Goal: Task Accomplishment & Management: Complete application form

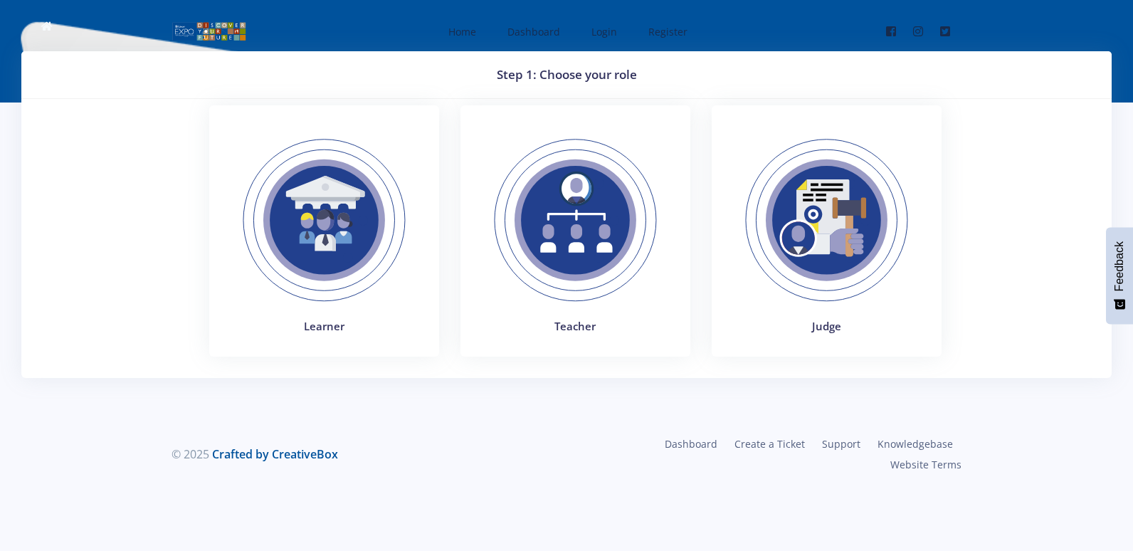
click at [813, 239] on img at bounding box center [827, 220] width 196 height 196
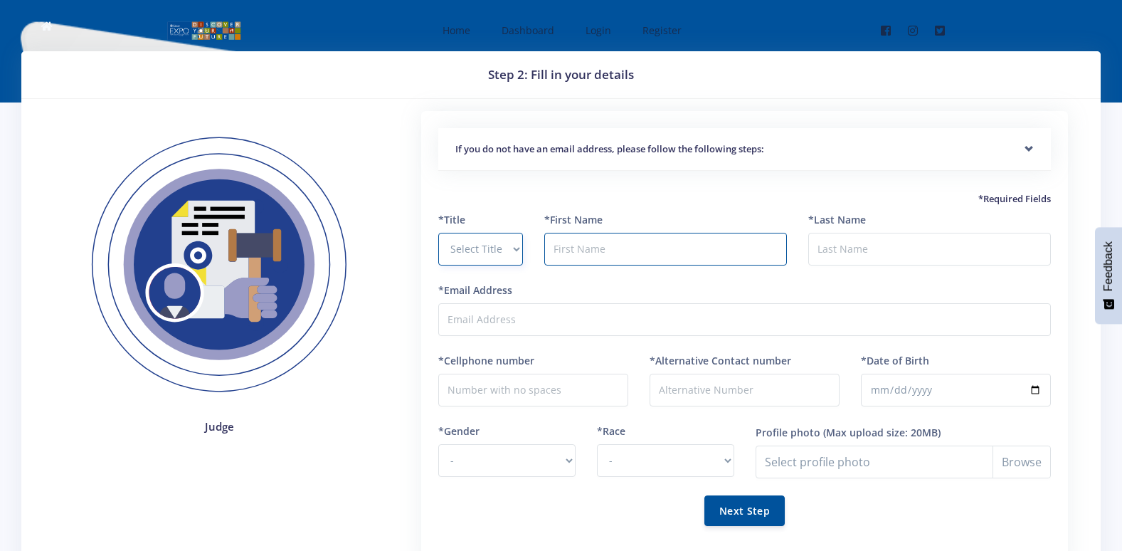
click at [513, 248] on select "Select Title Prof Dr Mr Mrs Ms [PERSON_NAME]" at bounding box center [480, 249] width 84 height 33
select select "Ms"
click at [438, 233] on select "Select Title Prof Dr Mr Mrs Ms [PERSON_NAME]" at bounding box center [480, 249] width 84 height 33
click at [609, 248] on input "text" at bounding box center [665, 249] width 243 height 33
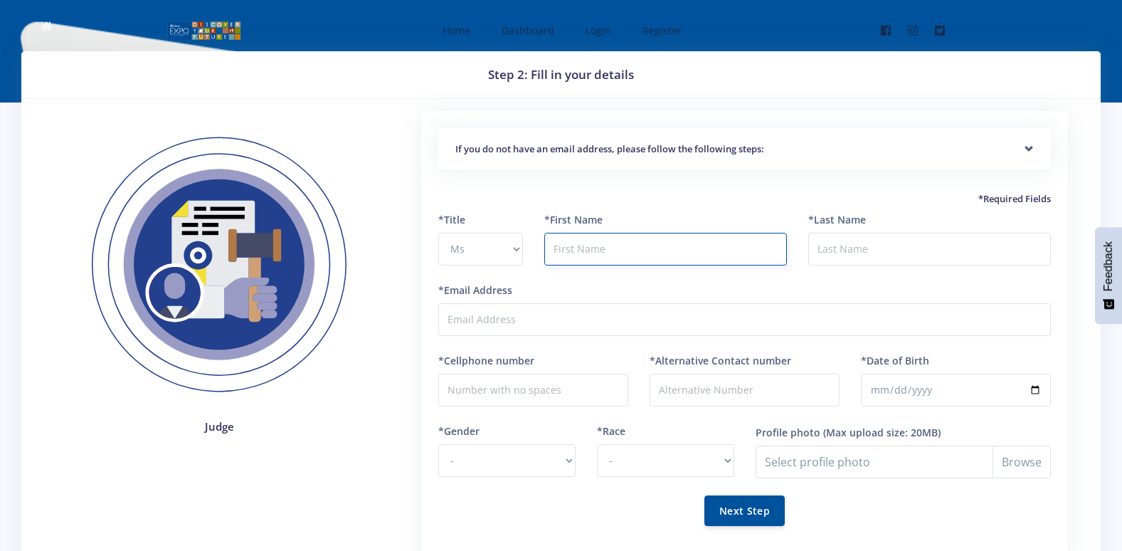
type input "WINKYPRUDENCE"
type input "MAILE"
type input "prudencemaile48@gmail.com"
type input "0827049715"
click at [585, 247] on input "WINKYPRUDENCE" at bounding box center [665, 249] width 243 height 33
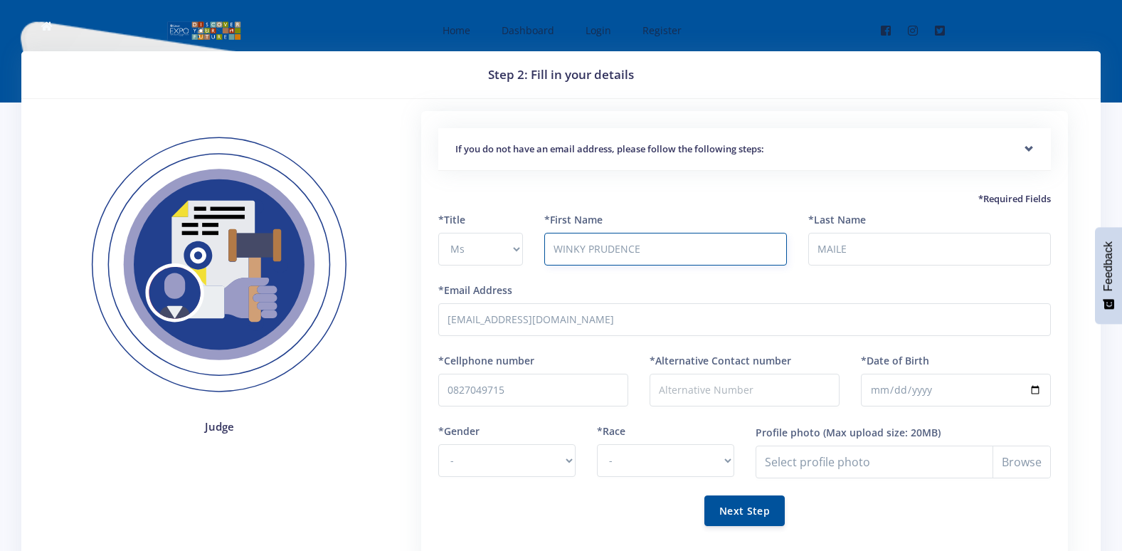
click at [663, 260] on input "WINKY PRUDENCE" at bounding box center [665, 249] width 243 height 33
type input "WINKY-PRUDENCE"
click at [699, 391] on input "*Alternative Contact number" at bounding box center [745, 390] width 190 height 33
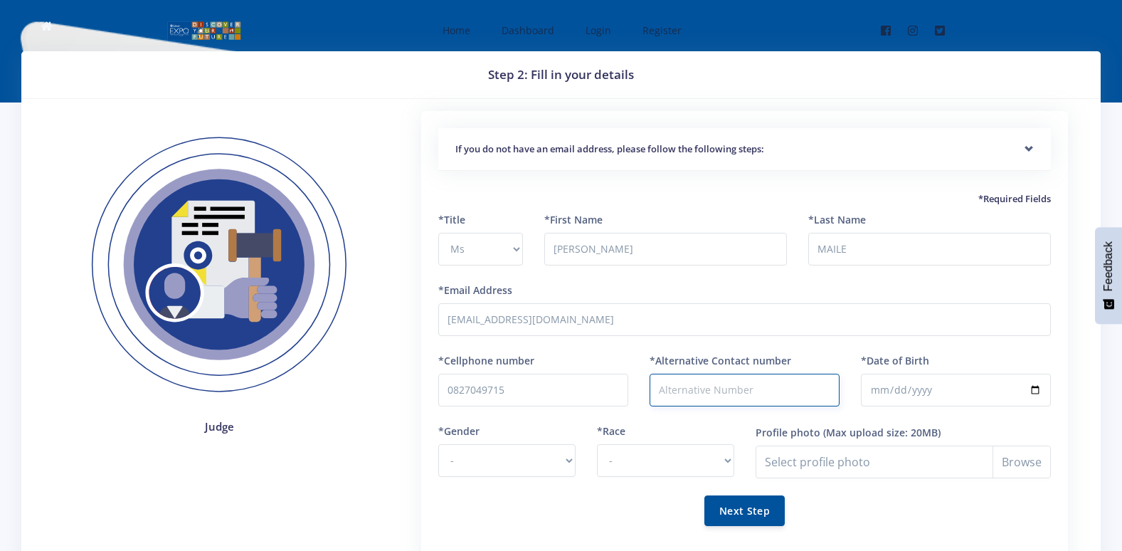
type input "0656909800"
click at [905, 387] on input "*Date of Birth" at bounding box center [956, 390] width 190 height 33
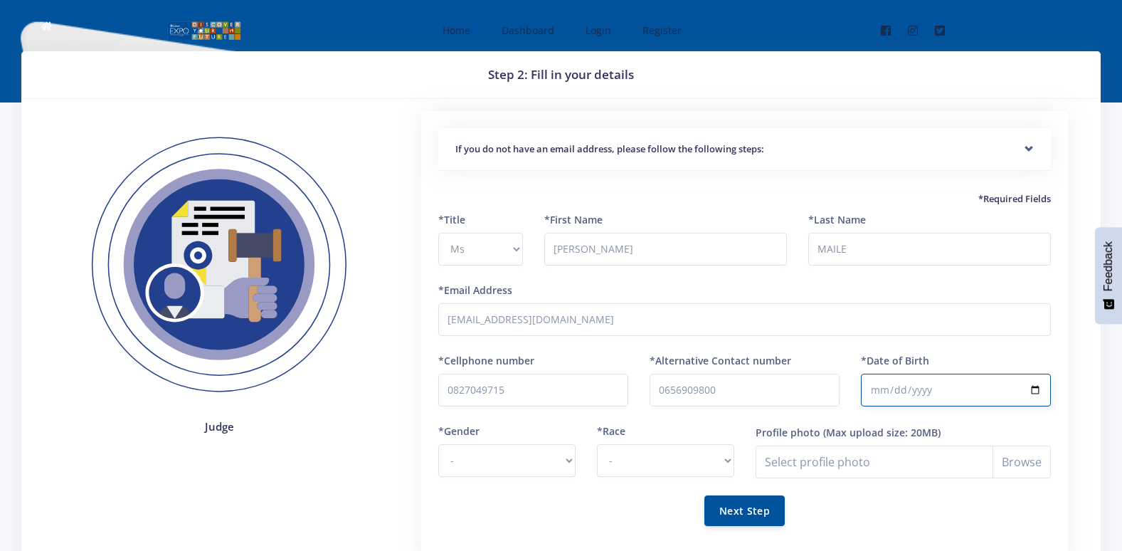
click at [883, 386] on input "*Date of Birth" at bounding box center [956, 390] width 190 height 33
type input "1990-08-20"
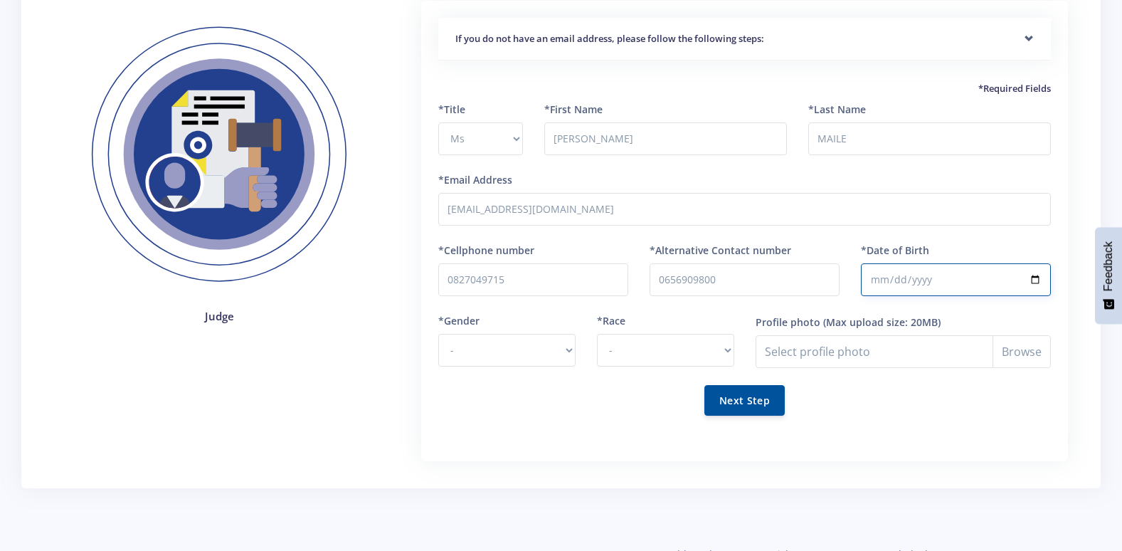
scroll to position [142, 0]
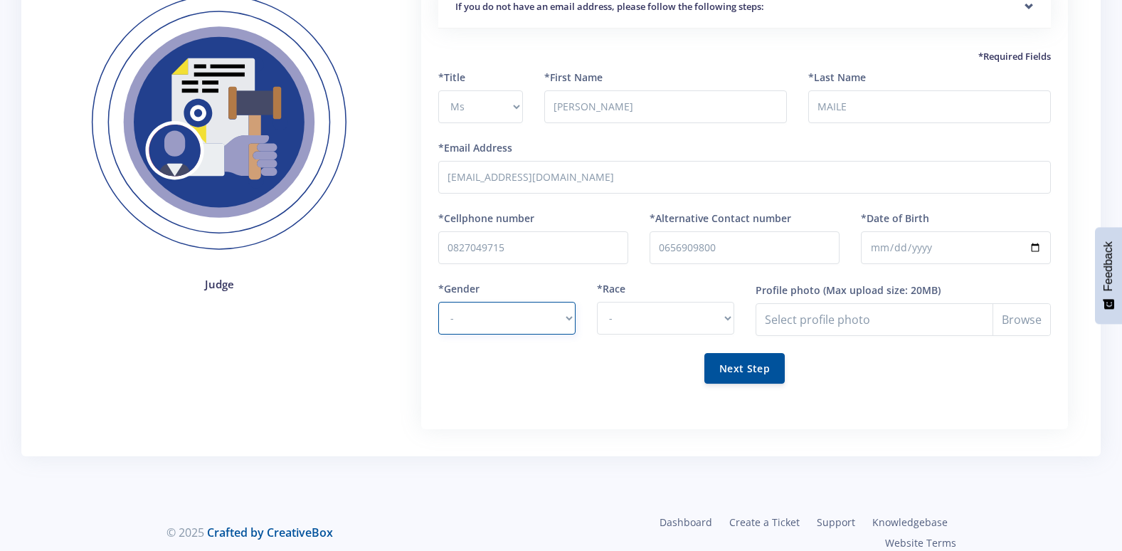
click at [570, 317] on select "- [DEMOGRAPHIC_DATA] [DEMOGRAPHIC_DATA]" at bounding box center [506, 318] width 137 height 33
select select "F"
click at [438, 302] on select "- [DEMOGRAPHIC_DATA] [DEMOGRAPHIC_DATA]" at bounding box center [506, 318] width 137 height 33
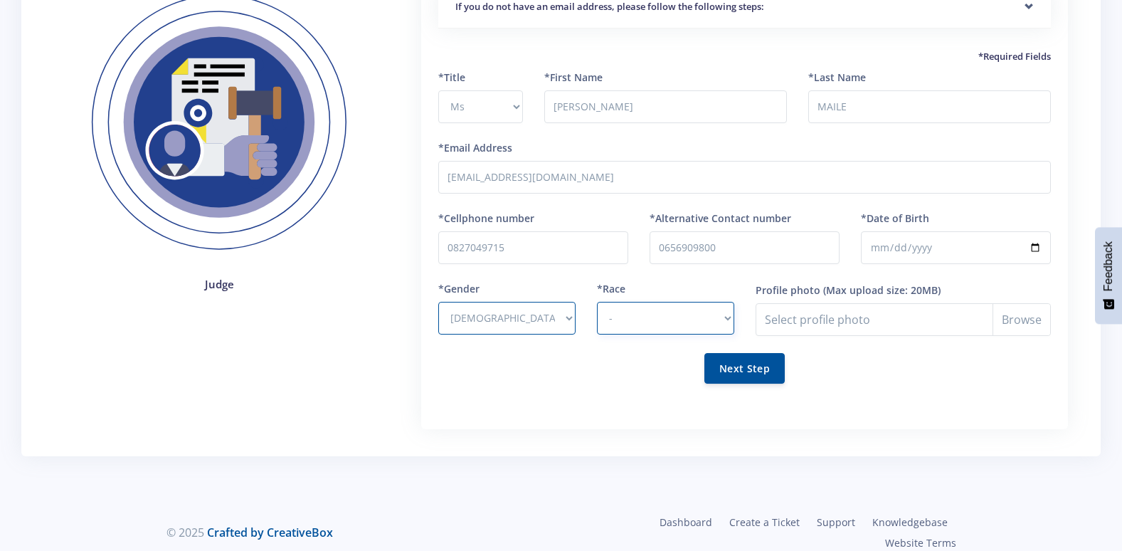
click at [729, 318] on select "- [DEMOGRAPHIC_DATA] Coloured Indian White Other" at bounding box center [665, 318] width 137 height 33
select select "[DEMOGRAPHIC_DATA]"
click at [597, 302] on select "- [DEMOGRAPHIC_DATA] Coloured Indian White Other" at bounding box center [665, 318] width 137 height 33
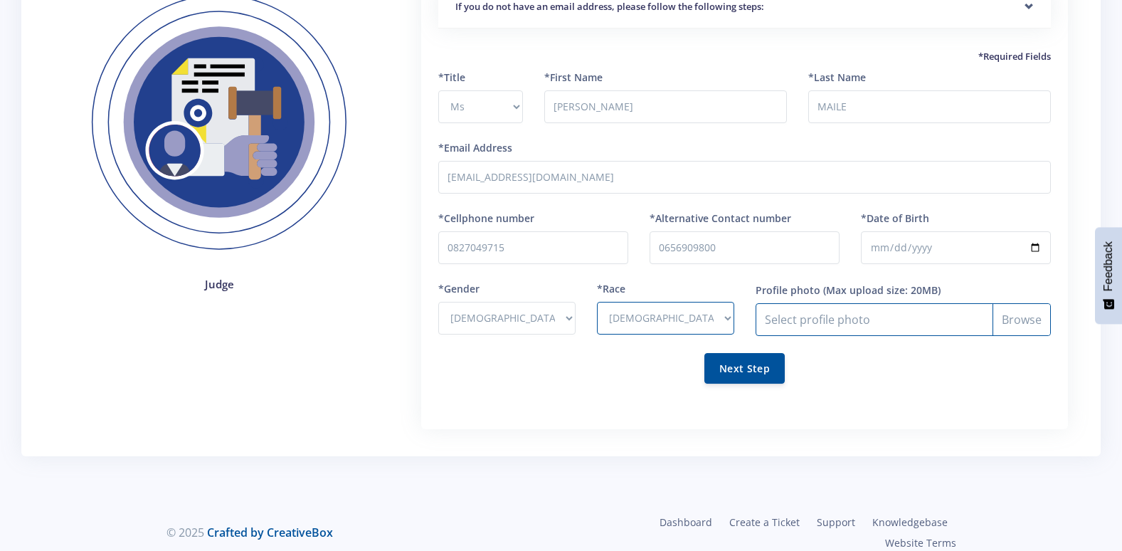
click at [1016, 317] on input "Profile photo" at bounding box center [903, 319] width 295 height 33
type input "C:\fakepath\IMG-20250415-WA0011.jpg"
click at [1021, 318] on input "Profile photo" at bounding box center [903, 319] width 295 height 33
click at [1019, 316] on input "Profile photo" at bounding box center [903, 319] width 295 height 33
click at [1023, 314] on input "Profile photo" at bounding box center [903, 319] width 295 height 33
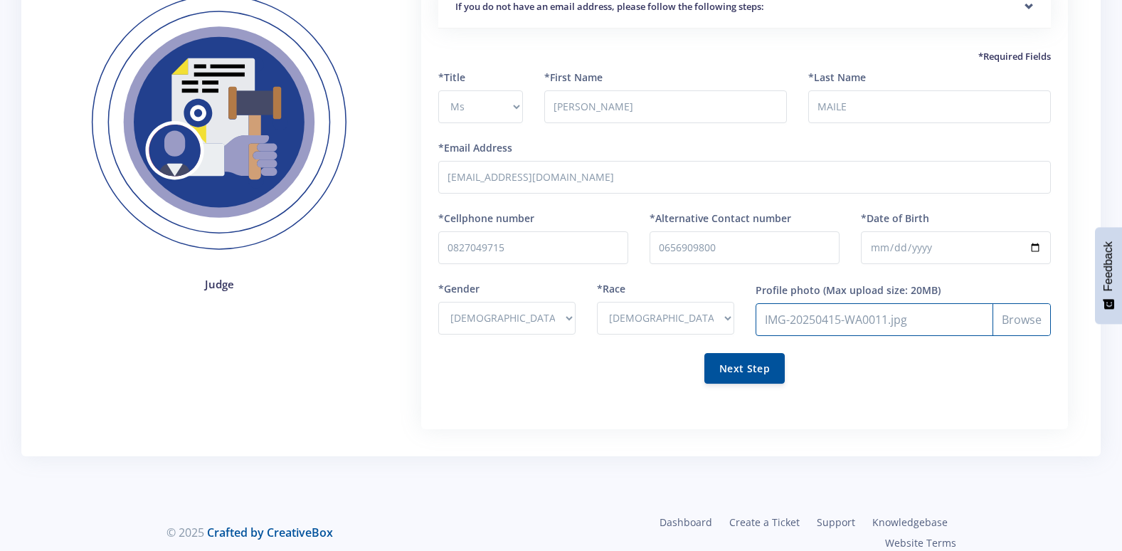
type input "C:\fakepath\IMG_20250814_090947.jpg"
click at [750, 366] on button "Next Step" at bounding box center [745, 367] width 80 height 31
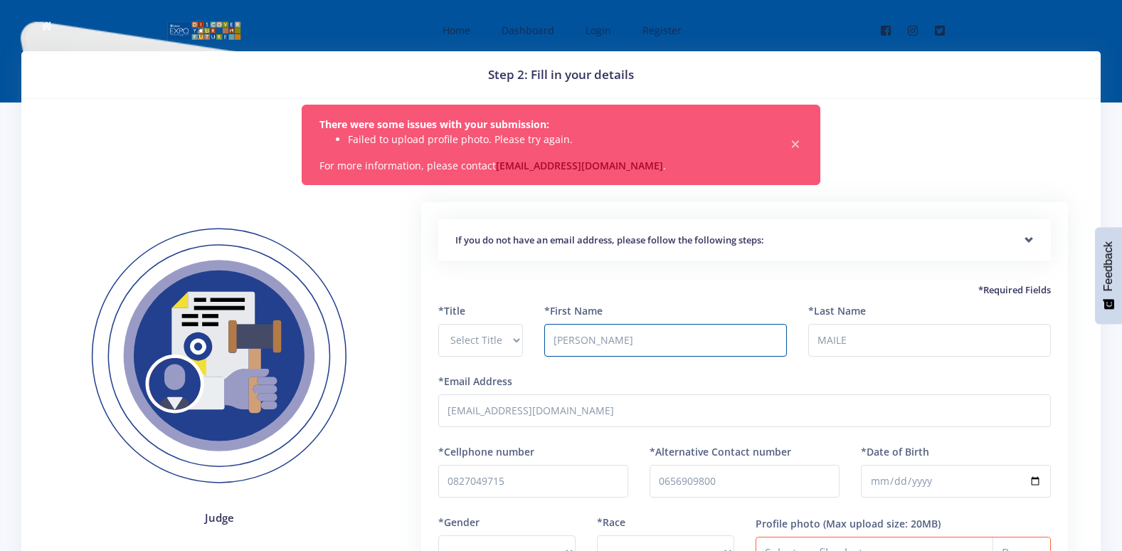
click at [589, 339] on input "[PERSON_NAME]" at bounding box center [665, 340] width 243 height 33
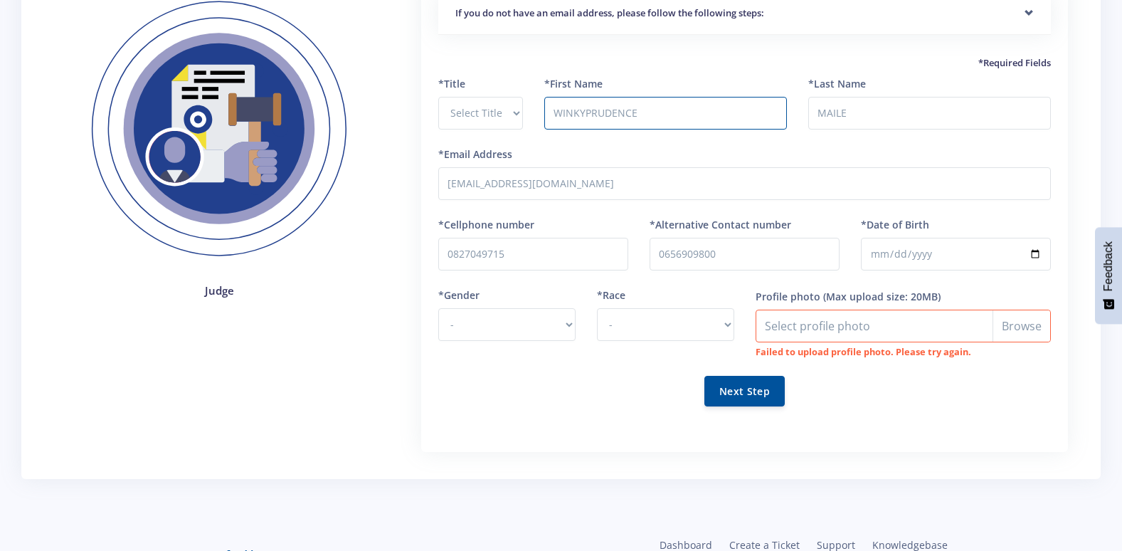
scroll to position [265, 0]
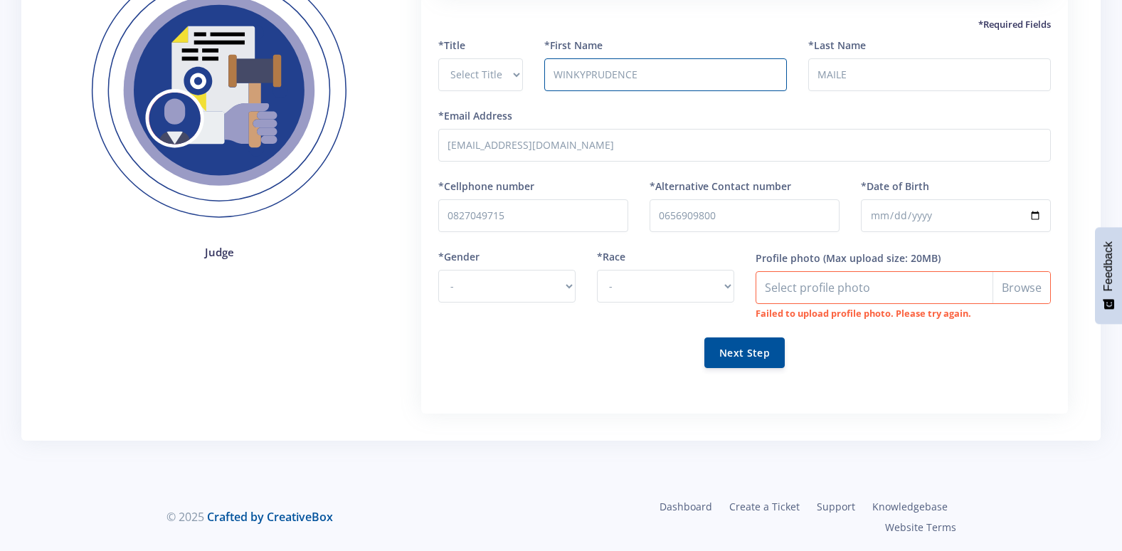
type input "WINKYPRUDENCE"
click at [1036, 286] on input "Profile photo" at bounding box center [903, 287] width 295 height 33
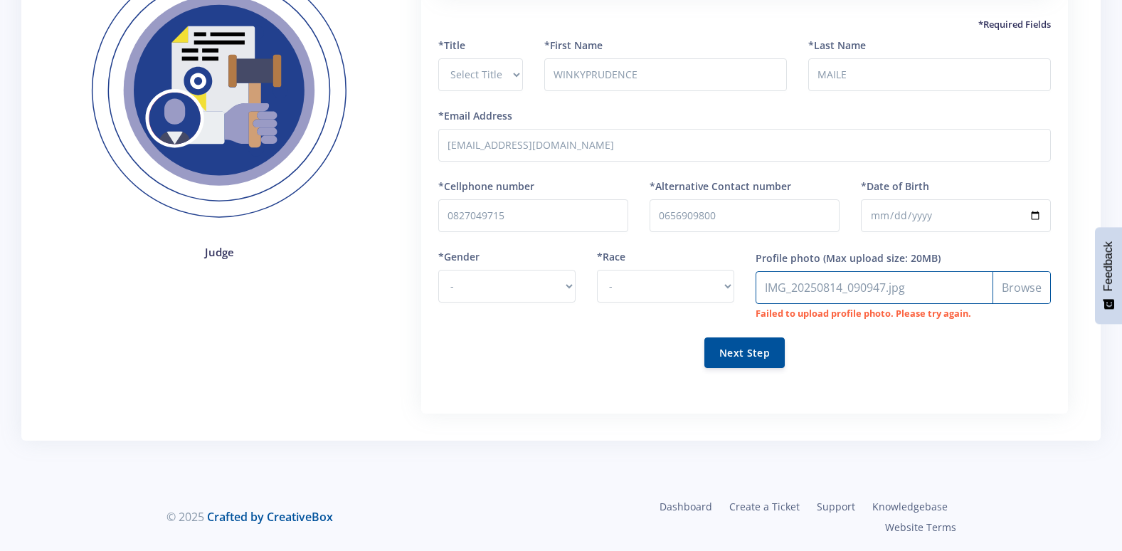
click at [1031, 288] on input "Profile photo" at bounding box center [903, 287] width 295 height 33
type input "C:\fakepath\IMG_20250814_090947.jpg"
click at [1020, 288] on input "Profile photo" at bounding box center [903, 287] width 295 height 33
click at [567, 286] on select "- Male Female" at bounding box center [506, 286] width 137 height 33
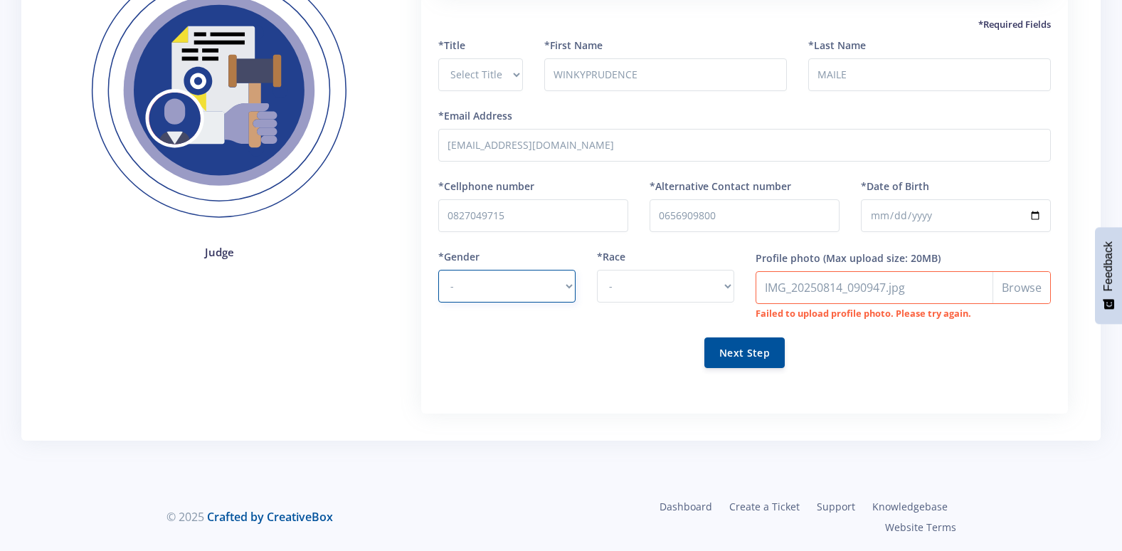
click at [567, 286] on select "- Male Female" at bounding box center [506, 286] width 137 height 33
select select "F"
click at [438, 270] on select "- Male Female" at bounding box center [506, 286] width 137 height 33
click at [727, 287] on select "- African Asian Coloured Indian White Other" at bounding box center [665, 286] width 137 height 33
select select "African"
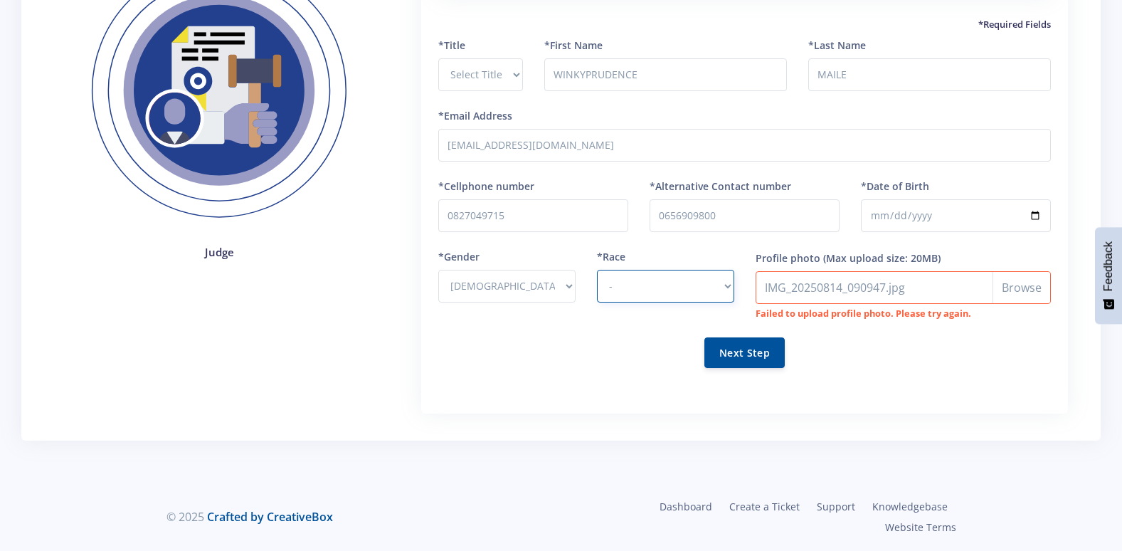
click at [597, 270] on select "- African Asian Coloured Indian White Other" at bounding box center [665, 286] width 137 height 33
click at [1030, 285] on input "Profile photo" at bounding box center [903, 287] width 295 height 33
type input "C:\fakepath\IMG_20250814_090947.jpg"
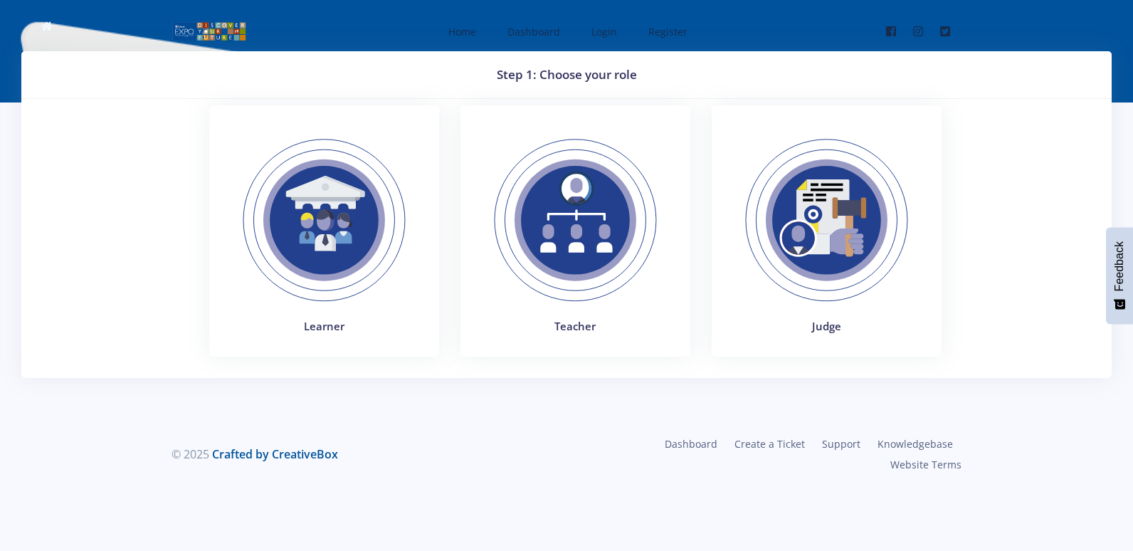
click at [816, 322] on h4 "Judge" at bounding box center [827, 326] width 196 height 16
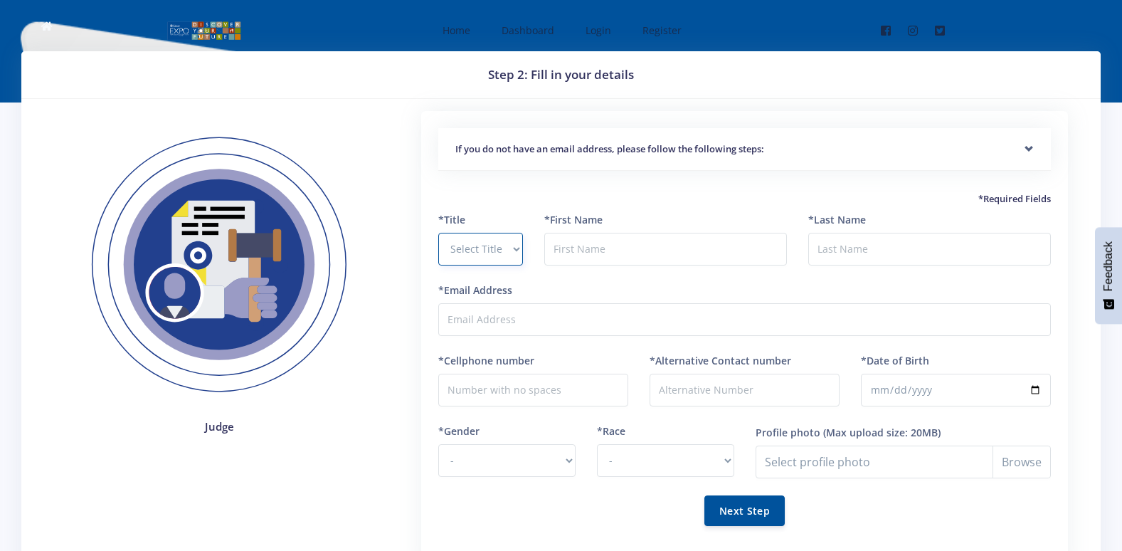
click at [512, 246] on select "Select Title Prof Dr Mr Mrs Ms Other" at bounding box center [480, 249] width 84 height 33
select select "Ms"
click at [438, 233] on select "Select Title Prof Dr Mr Mrs Ms Other" at bounding box center [480, 249] width 84 height 33
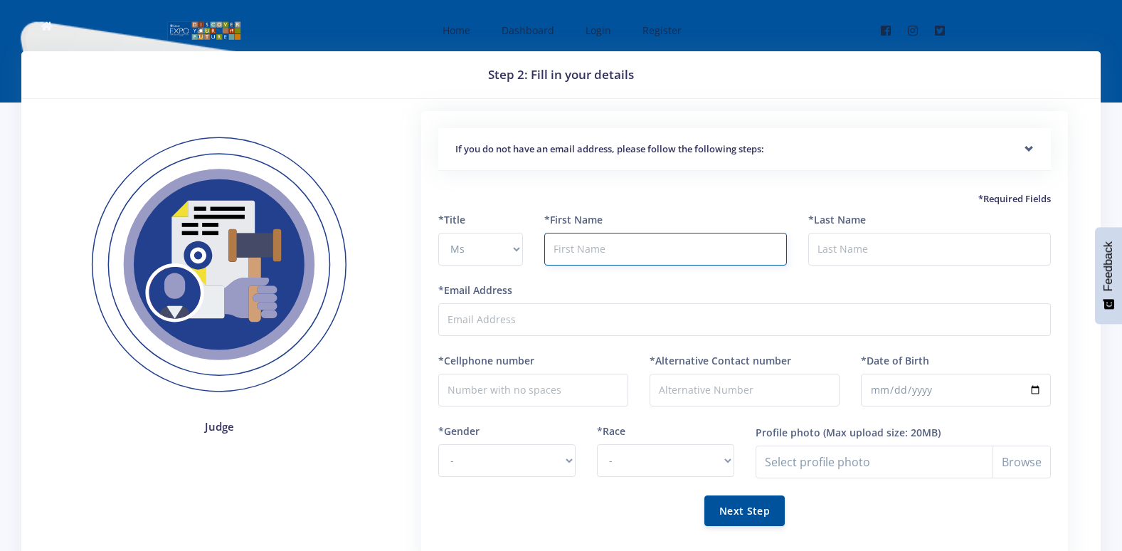
click at [592, 249] on input "text" at bounding box center [665, 249] width 243 height 33
type input "WINKY-PRUDENCE"
type input "MAILE"
type input "prudencemaile48@gmail.com"
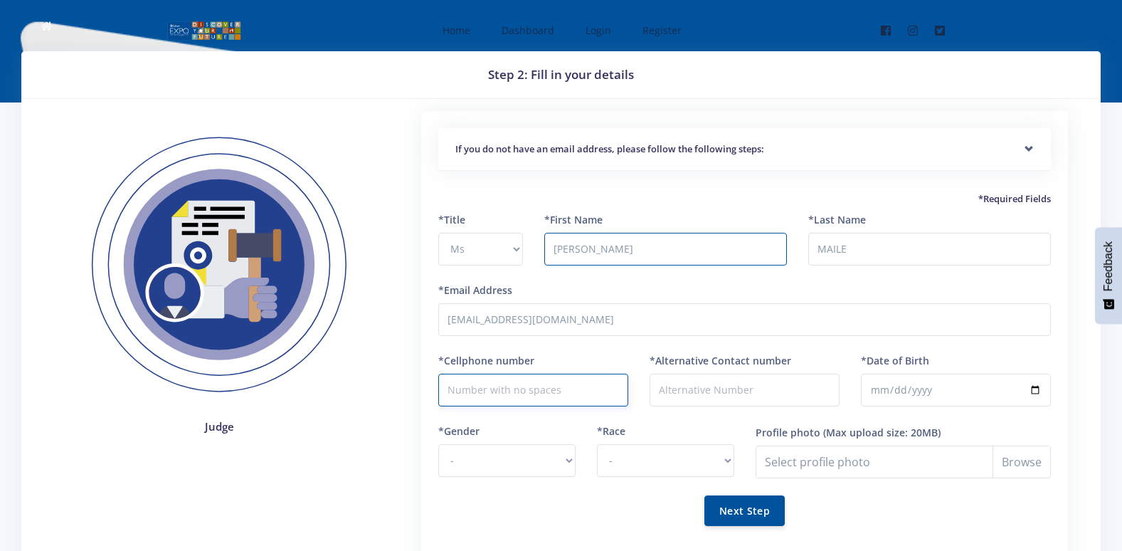
type input "0827049715"
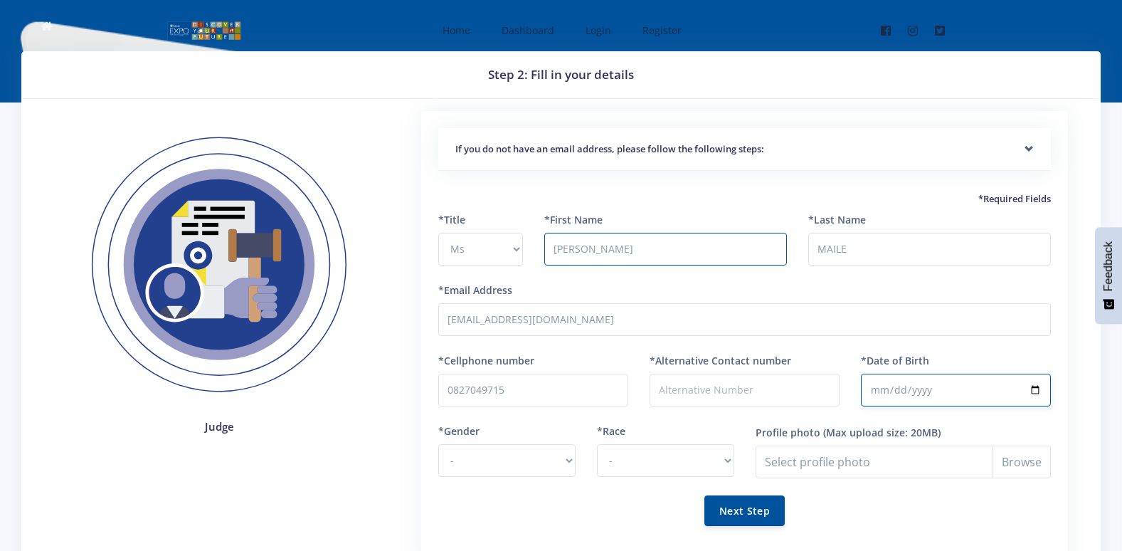
type input "1990-08-20"
select select "African"
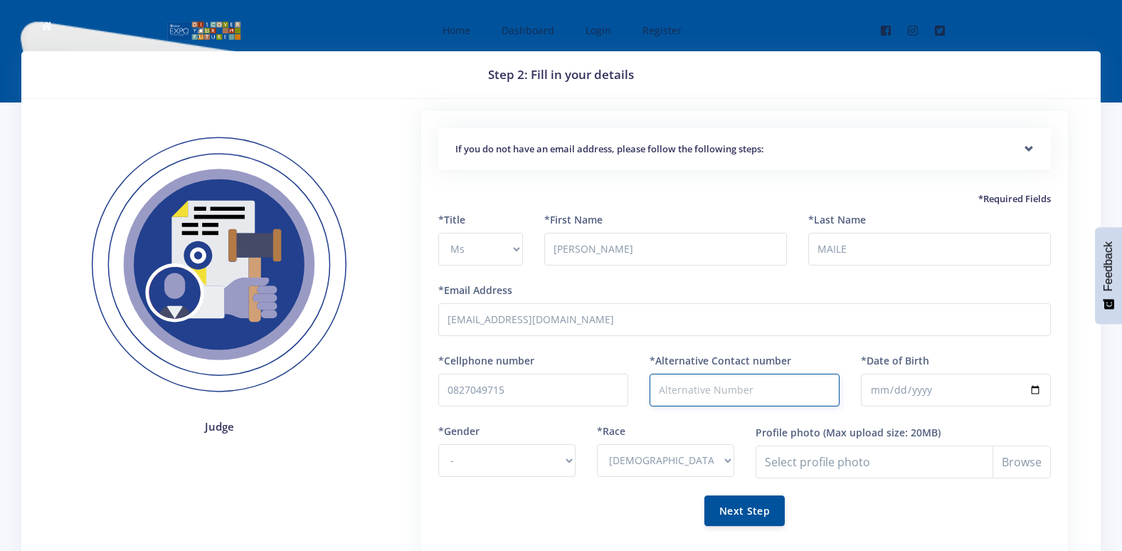
click at [673, 393] on input "*Alternative Contact number" at bounding box center [745, 390] width 190 height 33
type input "0656909800"
click at [567, 458] on select "- Male Female" at bounding box center [506, 460] width 137 height 33
click at [571, 460] on select "- Male Female" at bounding box center [506, 460] width 137 height 33
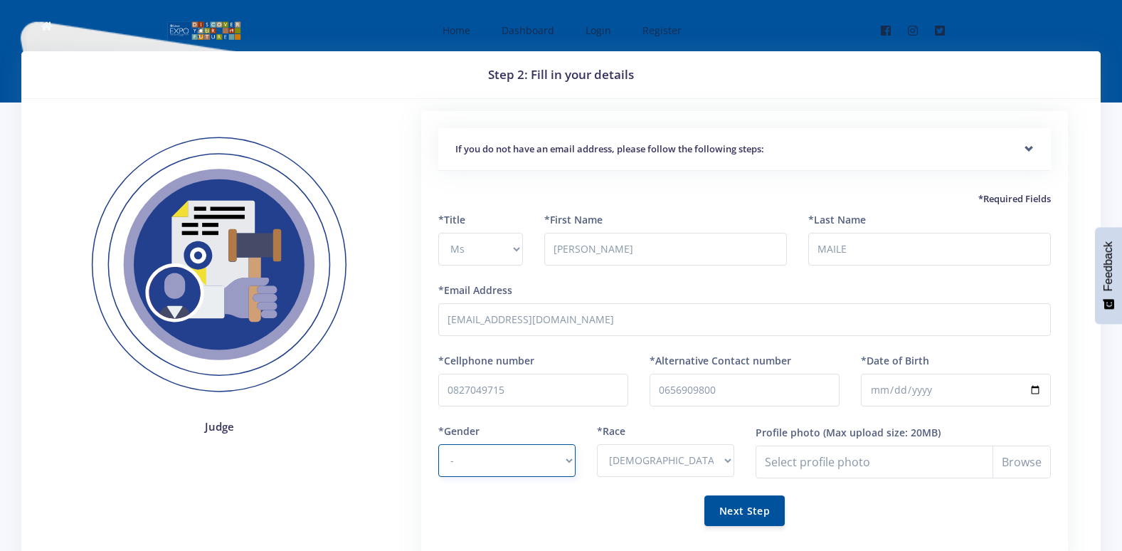
click at [571, 460] on select "- Male Female" at bounding box center [506, 460] width 137 height 33
click at [567, 463] on select "- Male Female" at bounding box center [506, 460] width 137 height 33
click at [571, 459] on select "- Male Female" at bounding box center [506, 460] width 137 height 33
select select "F"
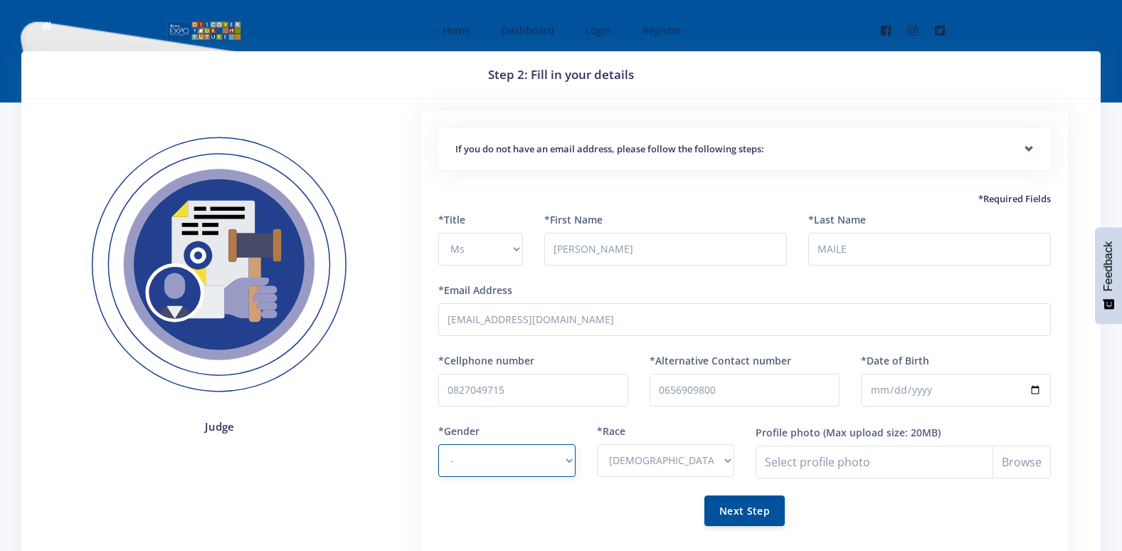
click at [438, 444] on select "- Male Female" at bounding box center [506, 460] width 137 height 33
click at [1017, 464] on input "Profile photo" at bounding box center [903, 462] width 295 height 33
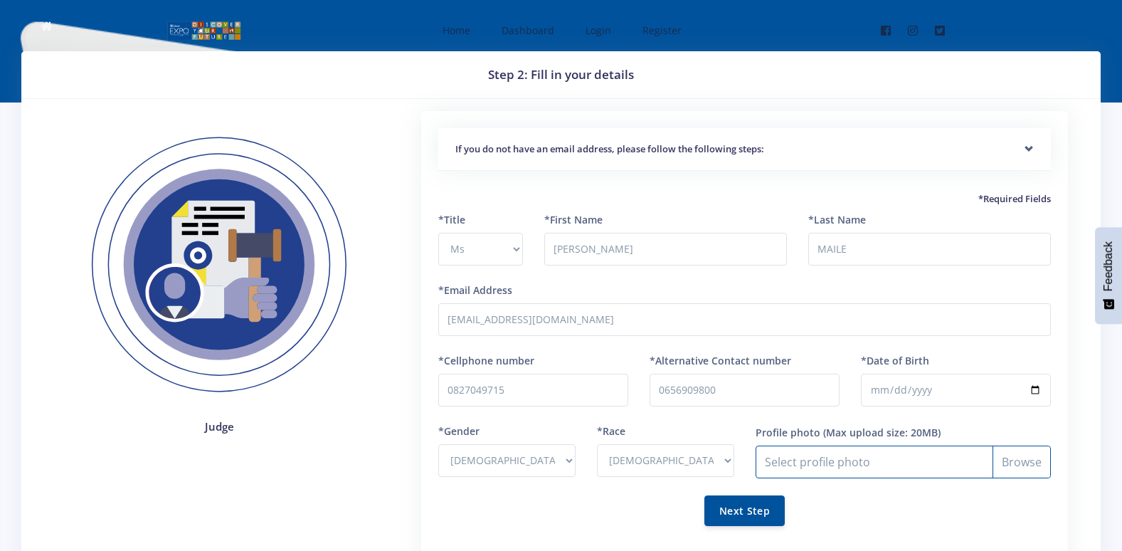
type input "C:\fakepath\IMG_20250814_090947 (1).jpg"
click at [747, 508] on button "Next Step" at bounding box center [745, 510] width 80 height 31
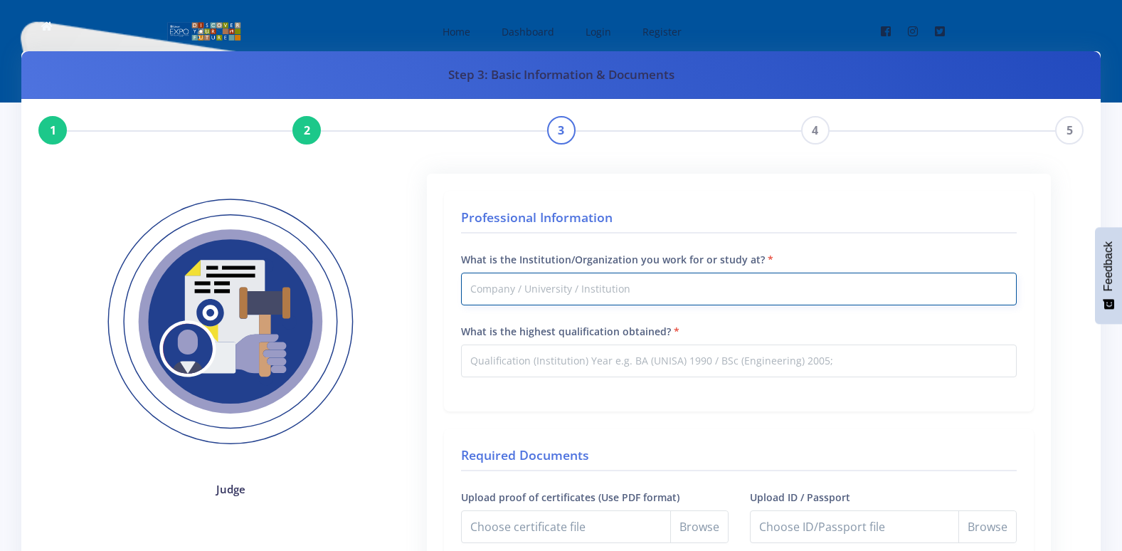
click at [581, 295] on input "What is the Institution/Organization you work for or study at?" at bounding box center [739, 289] width 556 height 33
type input "ESKOM SOC LIMITED"
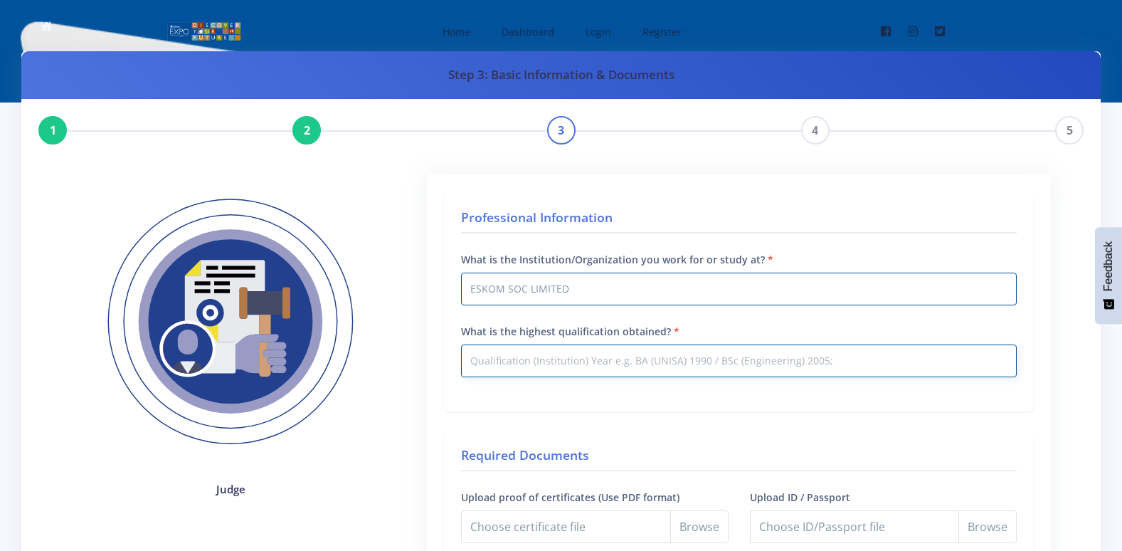
click at [570, 357] on input "What is the highest qualification obtained?" at bounding box center [739, 360] width 556 height 33
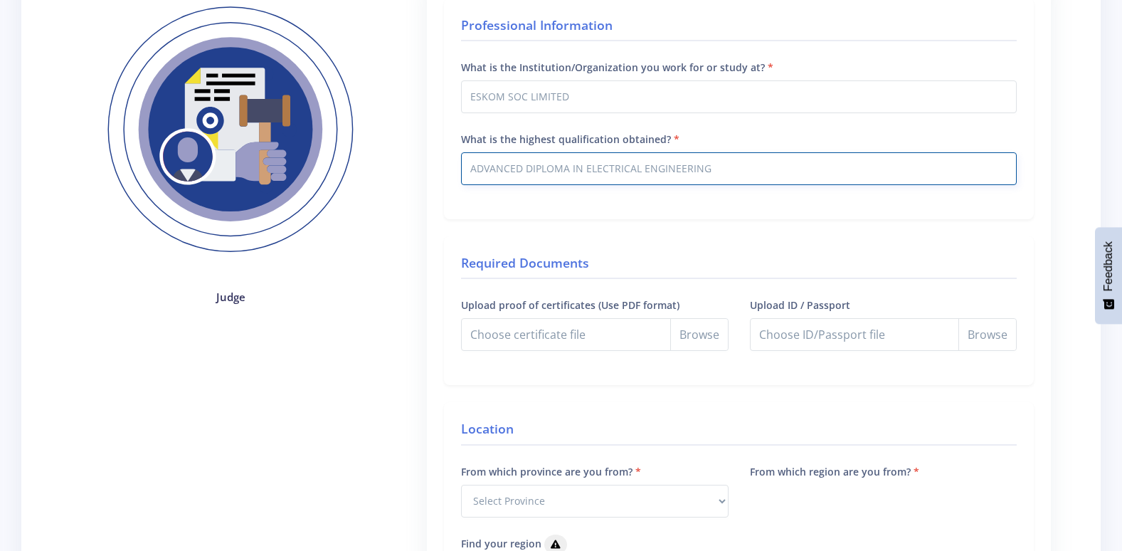
scroll to position [214, 0]
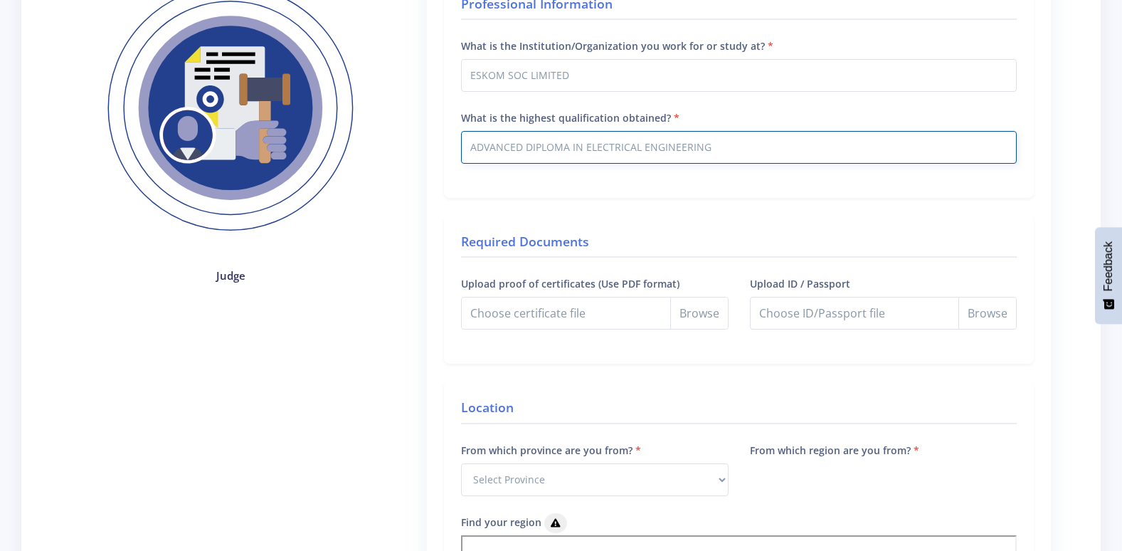
type input "ADVANCED DIPLOMA IN ELECTRICAL ENGINEERING"
click at [699, 317] on input "Upload proof of certificates (Use PDF format)" at bounding box center [594, 313] width 267 height 33
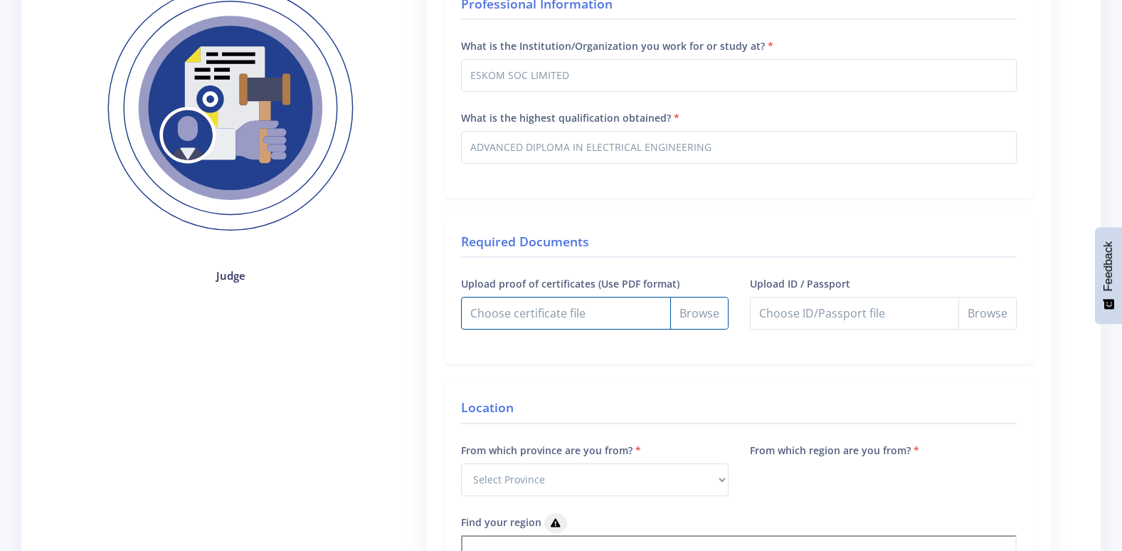
click at [692, 316] on input "Upload proof of certificates (Use PDF format)" at bounding box center [594, 313] width 267 height 33
type input "C:\fakepath\VET Testamur (1).pdf"
click at [974, 317] on input "Upload ID / Passport" at bounding box center [883, 313] width 267 height 33
type input "C:\fakepath\IMG_20250814_090947 (1).jpg"
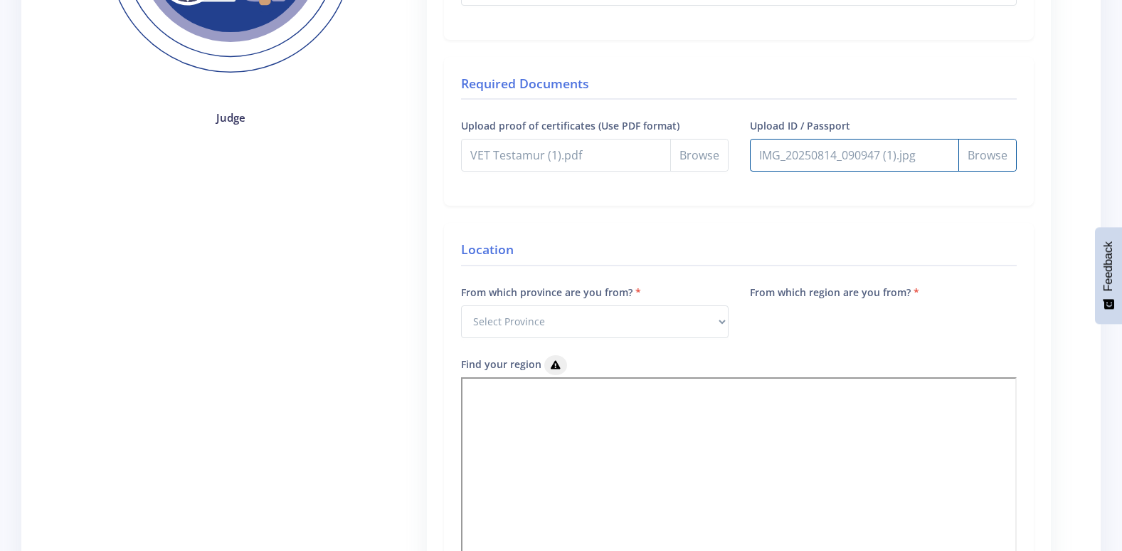
scroll to position [427, 0]
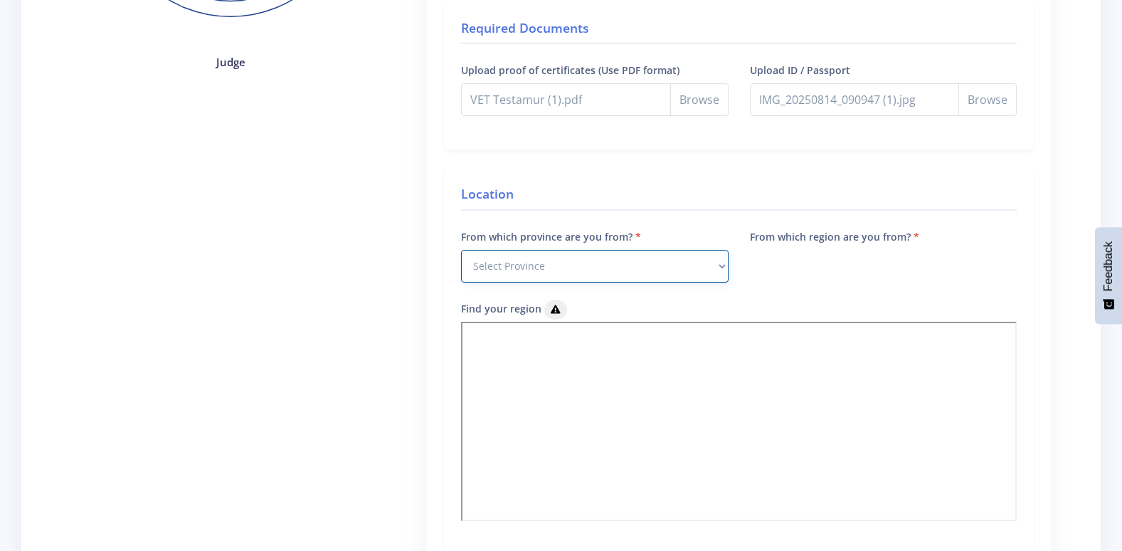
click at [716, 266] on select "Select Province Western Cape Eastern Cape Northern Cape North West Free State" at bounding box center [594, 266] width 267 height 33
select select "9"
click at [461, 250] on select "Select Province Western Cape Eastern Cape Northern Cape North West Free State" at bounding box center [594, 266] width 267 height 33
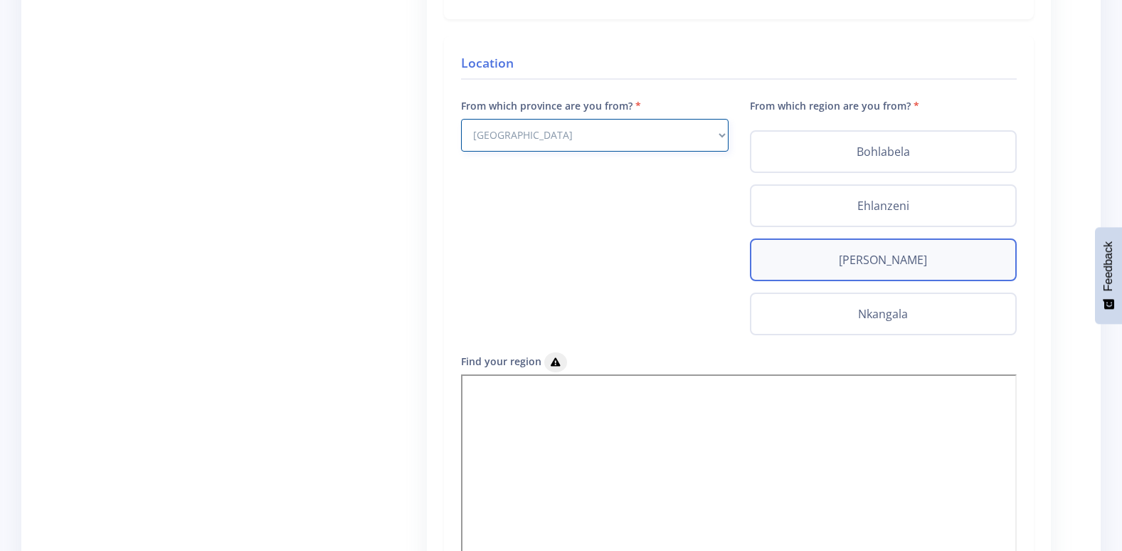
scroll to position [569, 0]
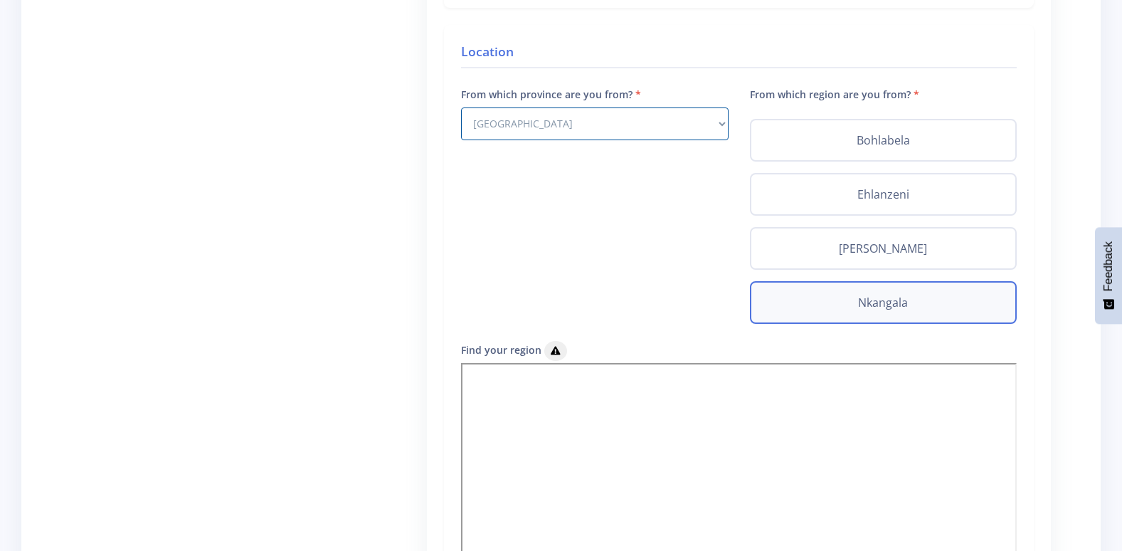
click at [895, 306] on label "Nkangala" at bounding box center [883, 302] width 241 height 17
click at [772, 303] on input "Nkangala" at bounding box center [767, 298] width 9 height 9
radio input "true"
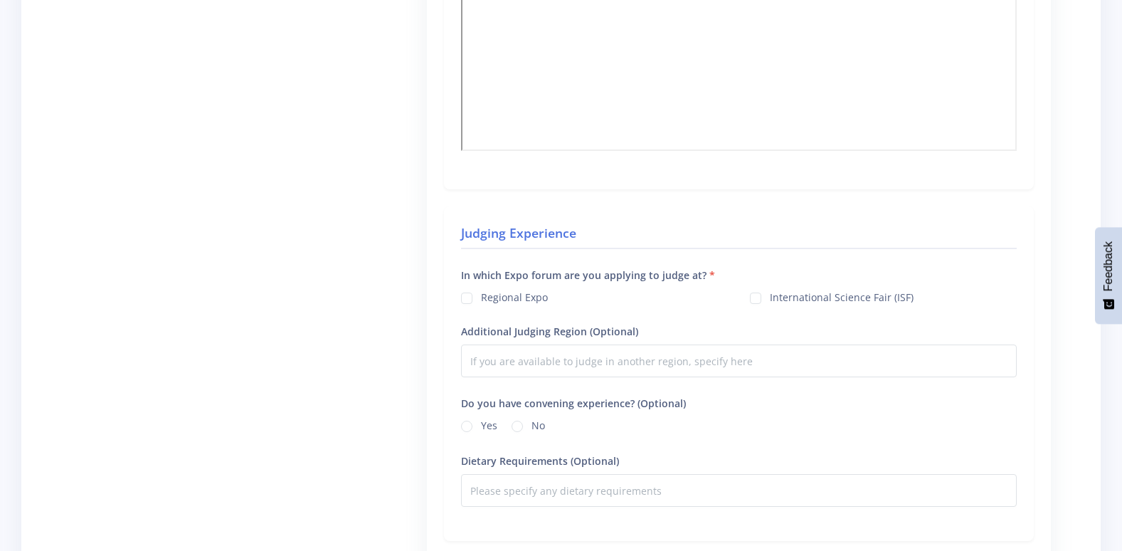
scroll to position [996, 0]
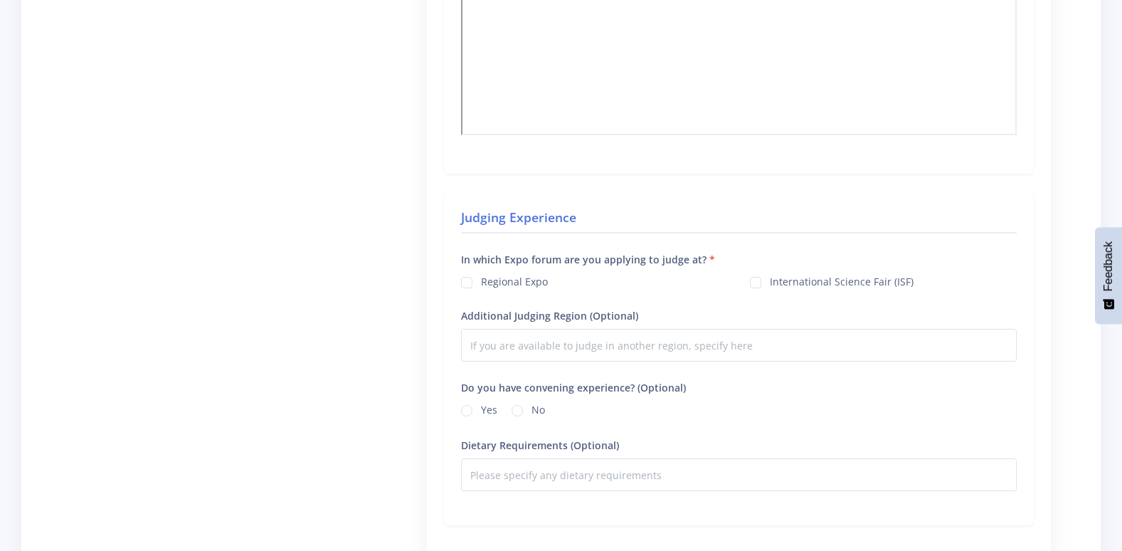
click at [770, 283] on label "International Science Fair (ISF)" at bounding box center [842, 279] width 144 height 11
click at [770, 282] on input "International Science Fair (ISF)" at bounding box center [774, 277] width 9 height 9
click at [770, 283] on label "International Science Fair (ISF)" at bounding box center [842, 279] width 144 height 11
click at [770, 282] on input "International Science Fair (ISF)" at bounding box center [774, 277] width 9 height 9
click at [770, 283] on label "International Science Fair (ISF)" at bounding box center [842, 279] width 144 height 11
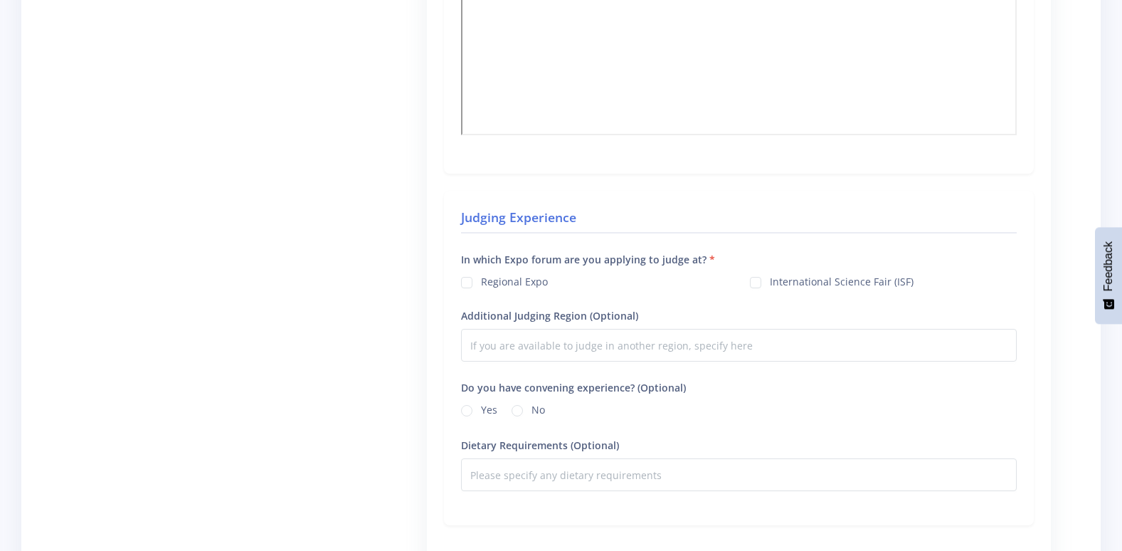
click at [770, 282] on input "International Science Fair (ISF)" at bounding box center [774, 277] width 9 height 9
checkbox input "true"
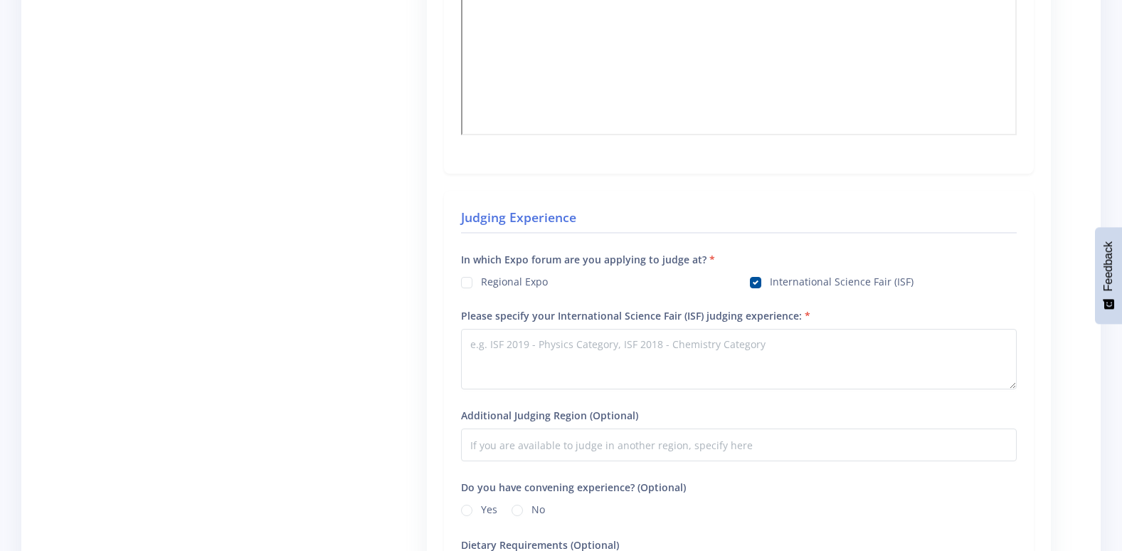
click at [481, 283] on label "Regional Expo" at bounding box center [514, 279] width 67 height 11
click at [481, 282] on input "Regional Expo" at bounding box center [485, 277] width 9 height 9
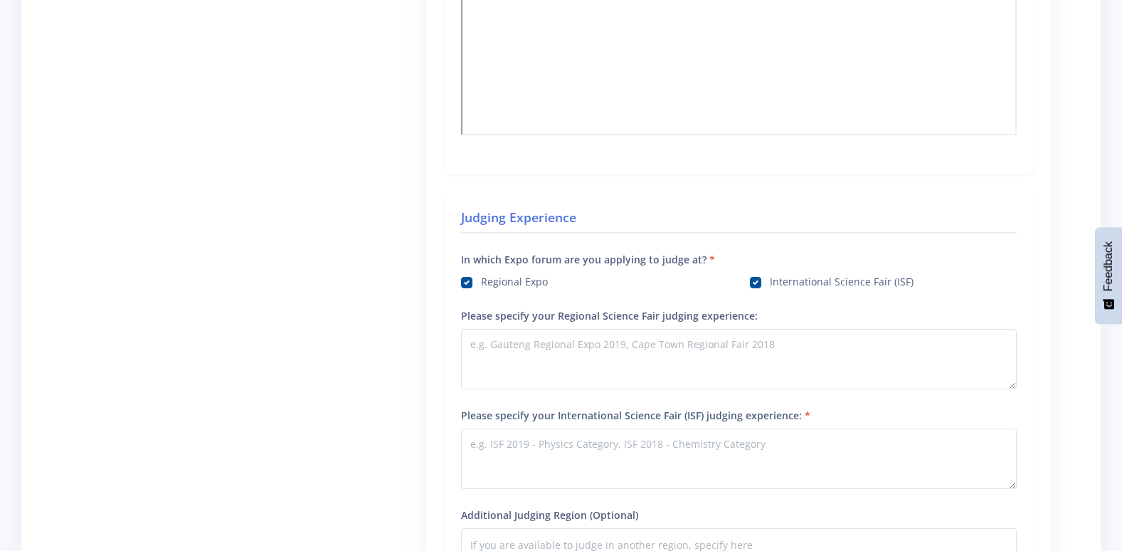
click at [481, 273] on input "Regional Expo" at bounding box center [485, 277] width 9 height 9
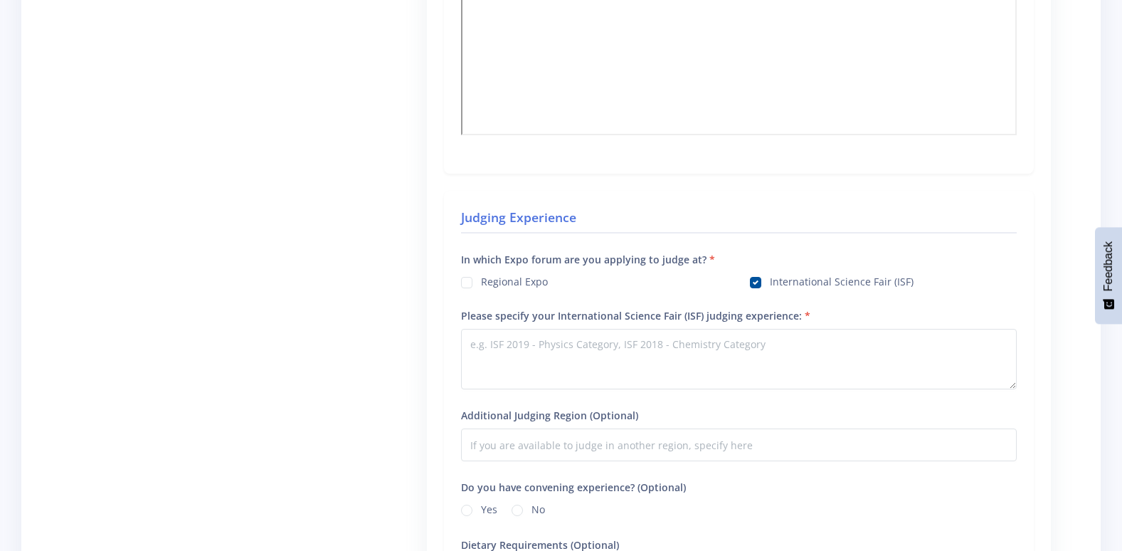
click at [481, 273] on input "Regional Expo" at bounding box center [485, 277] width 9 height 9
checkbox input "true"
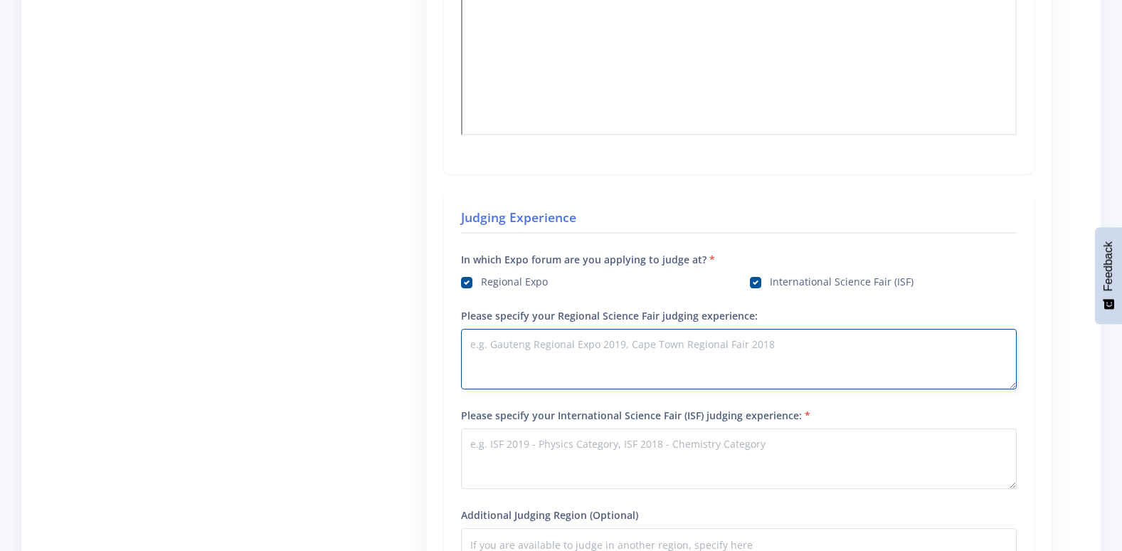
click at [530, 360] on textarea "Please specify your Regional Science Fair judging experience:" at bounding box center [739, 359] width 556 height 60
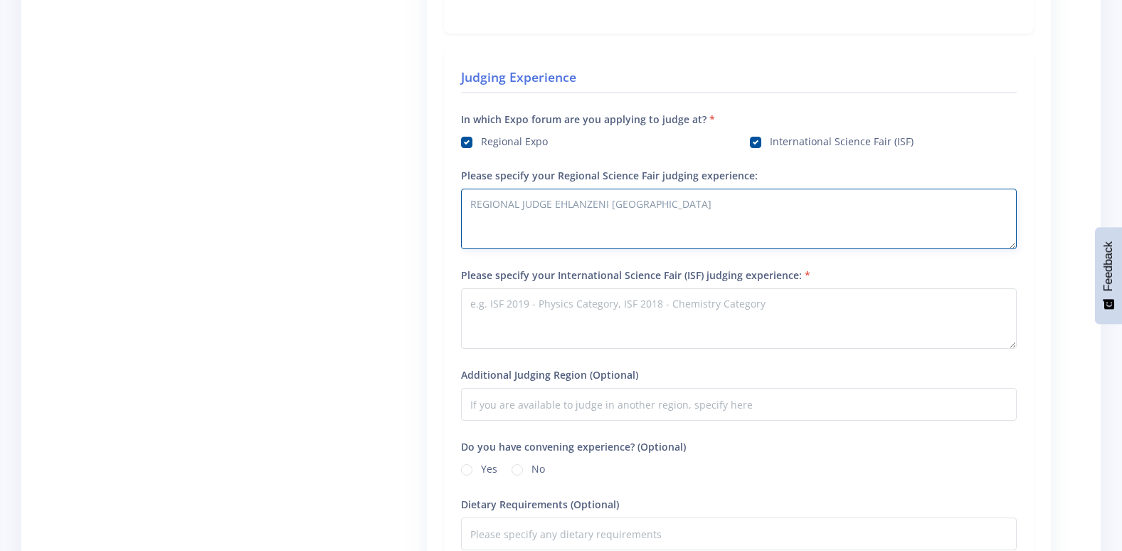
scroll to position [1139, 0]
type textarea "REGIONAL JUDGE EHLANZENI TVET COLLEGE"
click at [770, 137] on label "International Science Fair (ISF)" at bounding box center [842, 137] width 144 height 11
click at [770, 137] on input "International Science Fair (ISF)" at bounding box center [774, 134] width 9 height 9
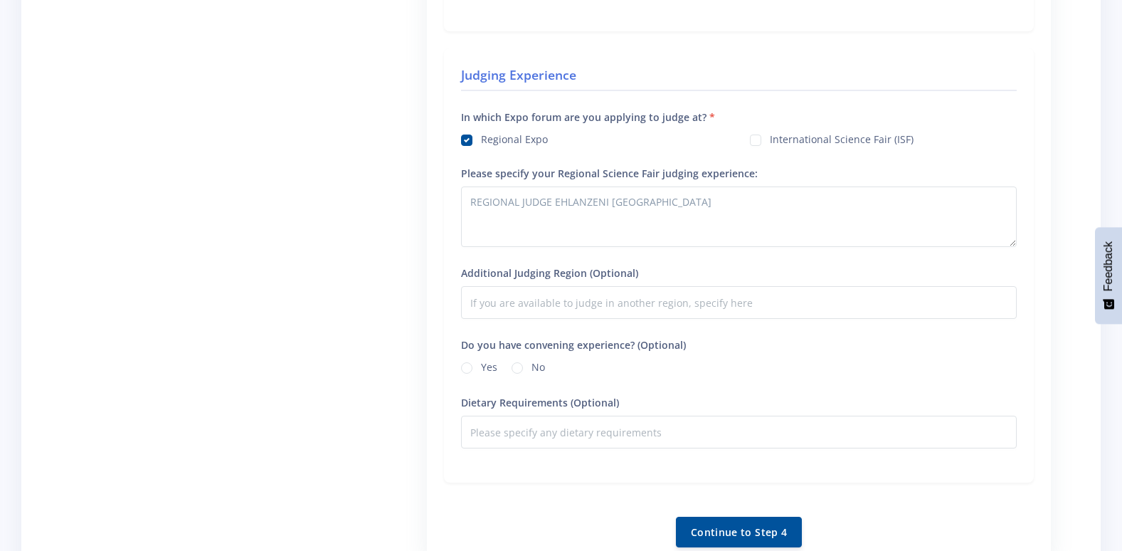
click at [770, 137] on label "International Science Fair (ISF)" at bounding box center [842, 137] width 144 height 11
click at [770, 137] on input "International Science Fair (ISF)" at bounding box center [774, 134] width 9 height 9
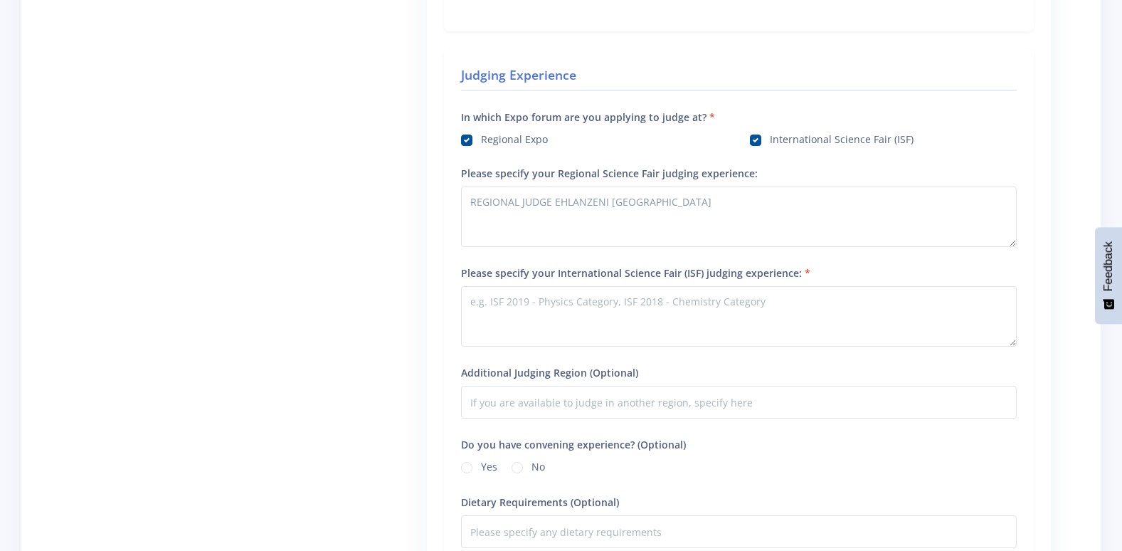
click at [770, 140] on label "International Science Fair (ISF)" at bounding box center [842, 137] width 144 height 11
click at [770, 139] on input "International Science Fair (ISF)" at bounding box center [774, 134] width 9 height 9
checkbox input "false"
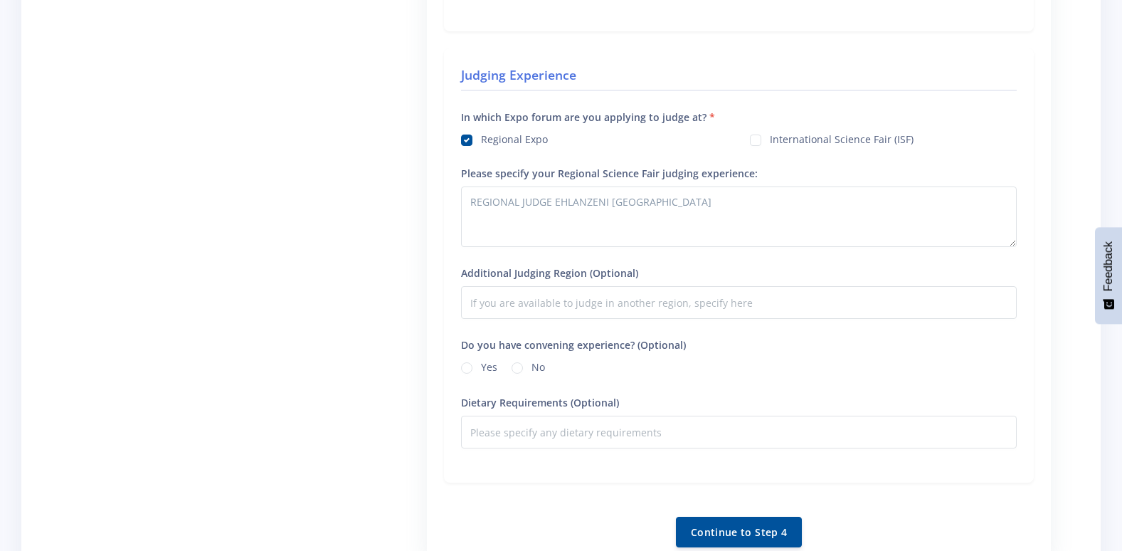
scroll to position [1210, 0]
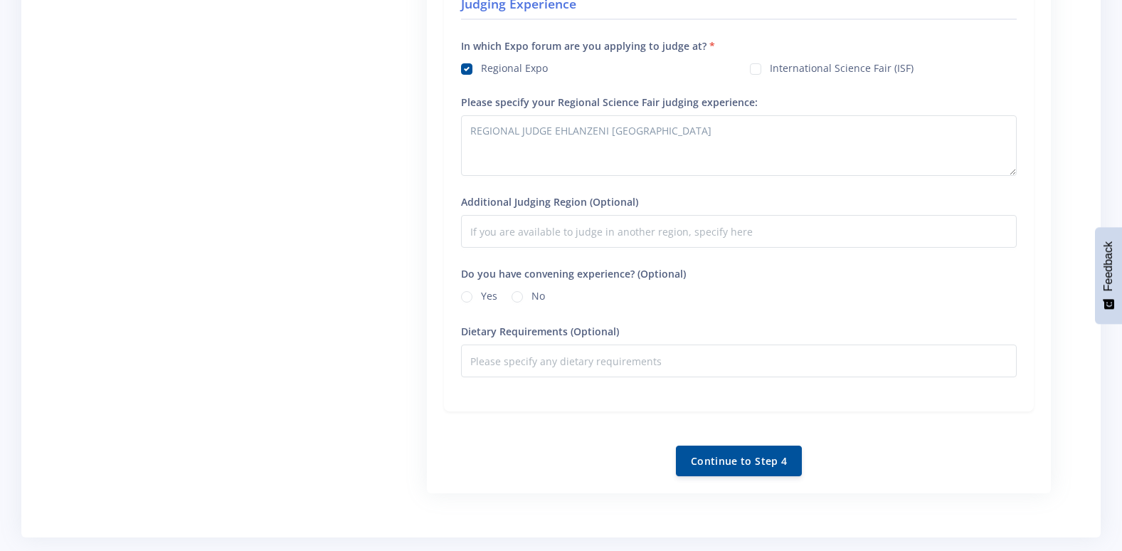
click at [481, 298] on label "Yes" at bounding box center [489, 293] width 16 height 11
click at [481, 297] on input "Yes" at bounding box center [485, 292] width 9 height 9
radio input "true"
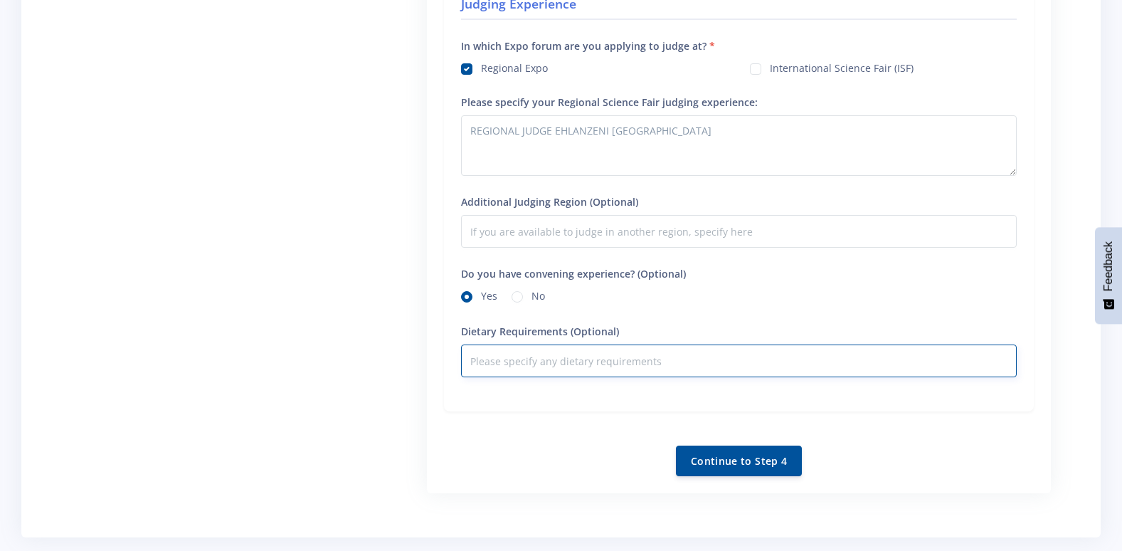
click at [497, 361] on input "Dietary Requirements (Optional)" at bounding box center [739, 360] width 556 height 33
type input "NONE"
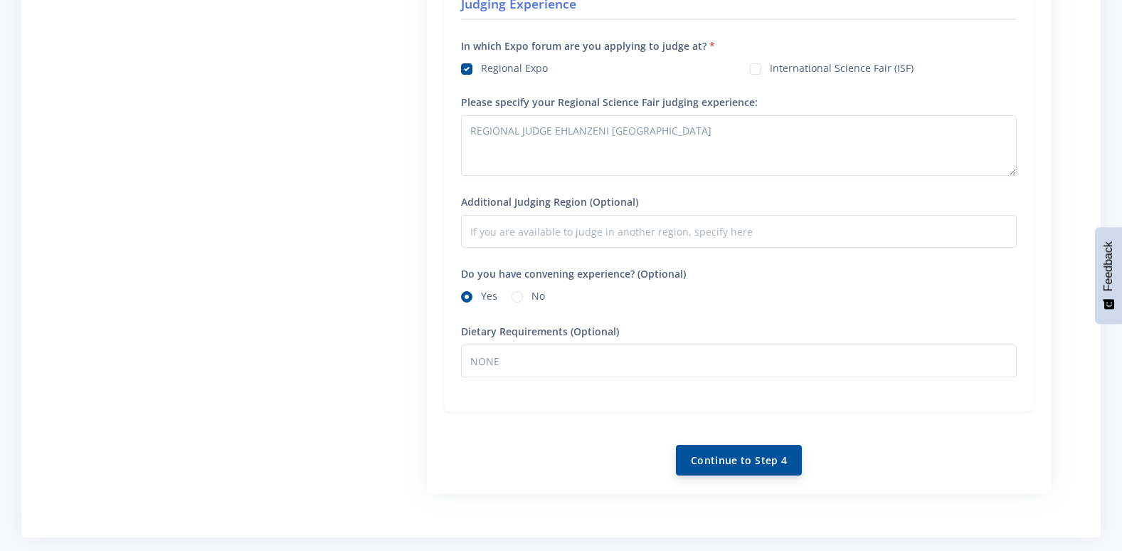
click at [745, 453] on button "Continue to Step 4" at bounding box center [739, 460] width 126 height 31
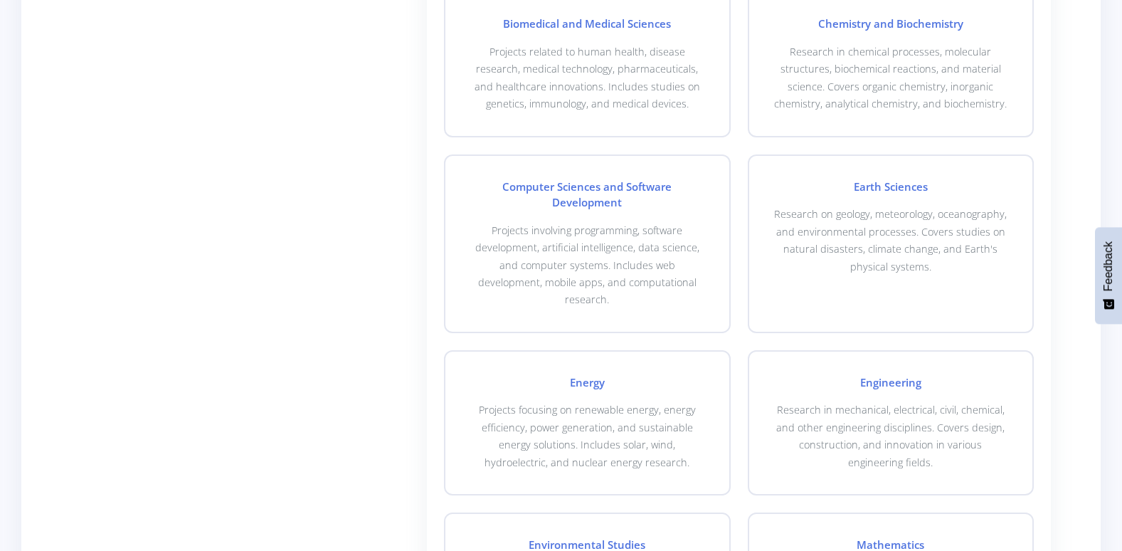
scroll to position [641, 0]
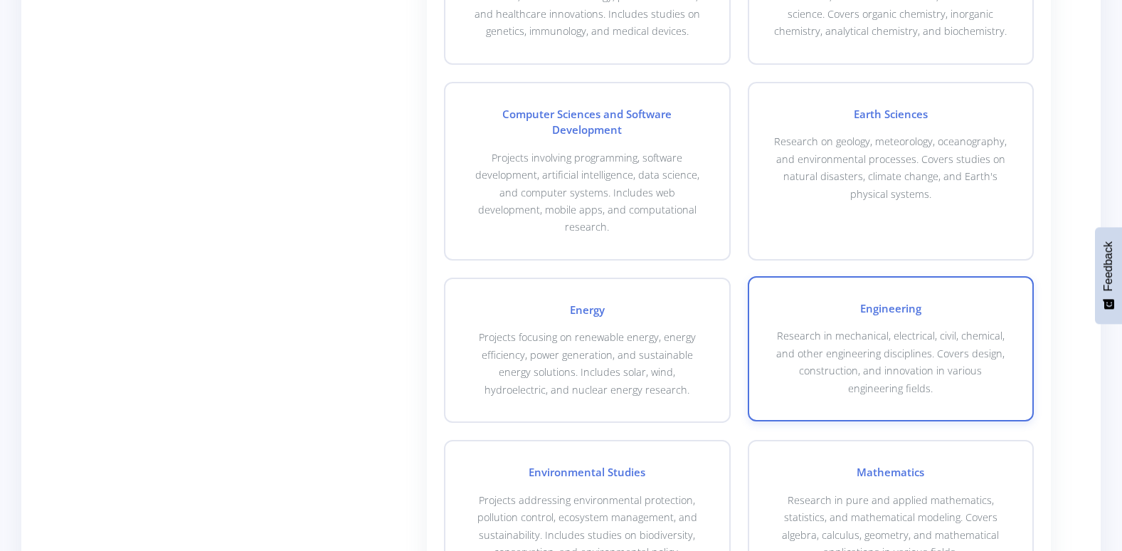
click at [900, 327] on p "Research in mechanical, electrical, civil, chemical, and other engineering disc…" at bounding box center [891, 362] width 238 height 70
checkbox input "true"
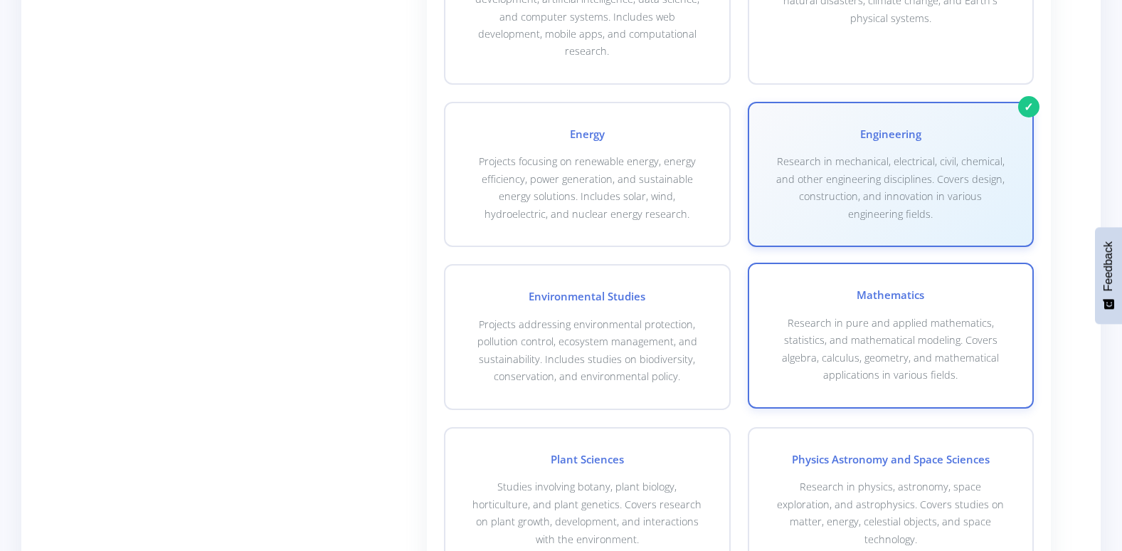
scroll to position [854, 0]
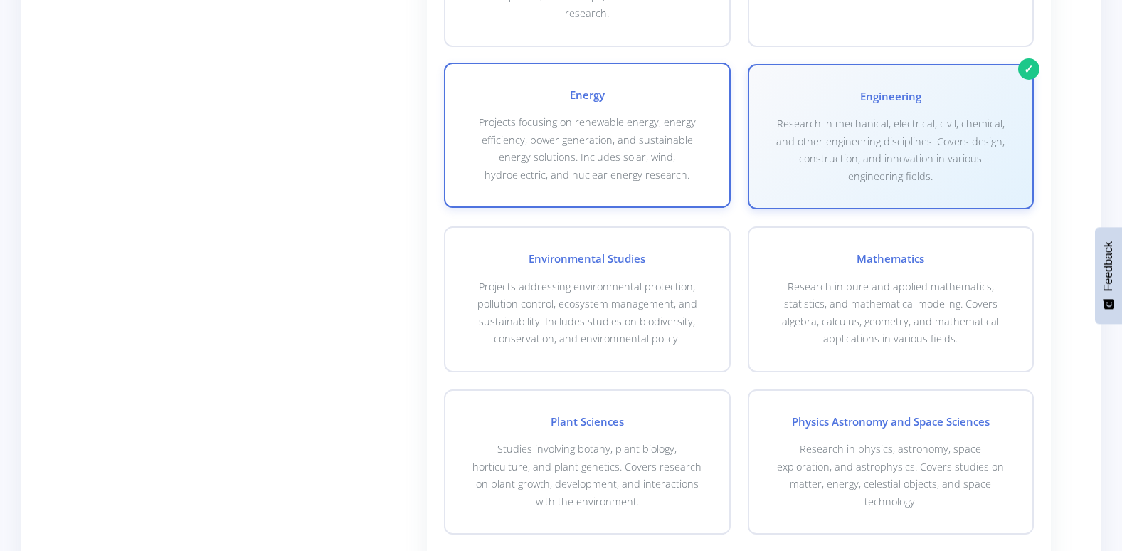
click at [621, 137] on p "Projects focusing on renewable energy, energy efficiency, power generation, and…" at bounding box center [587, 149] width 238 height 70
checkbox input "true"
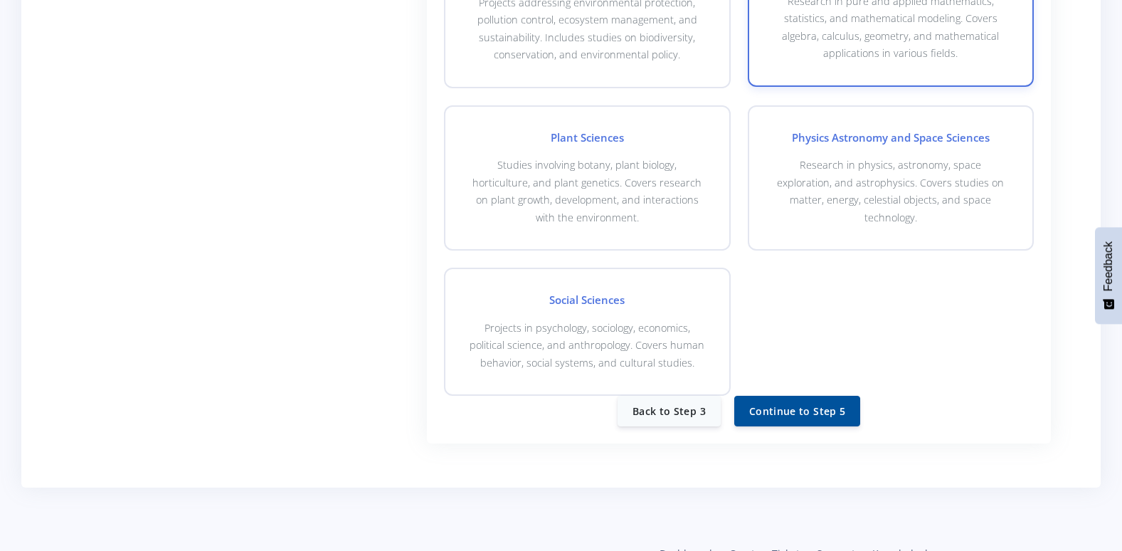
scroll to position [1139, 0]
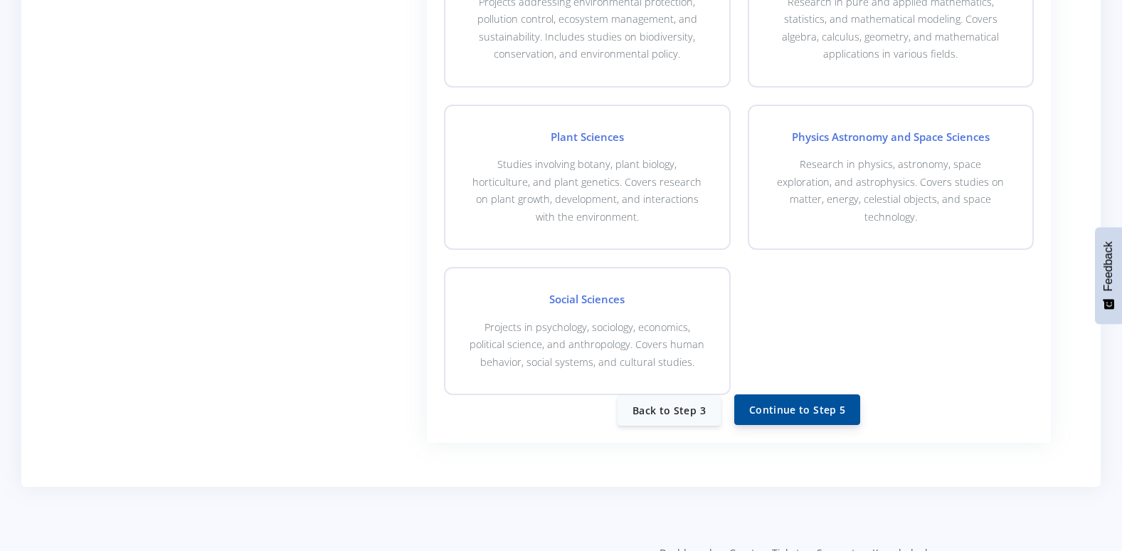
click at [793, 394] on button "Continue to Step 5" at bounding box center [797, 409] width 126 height 31
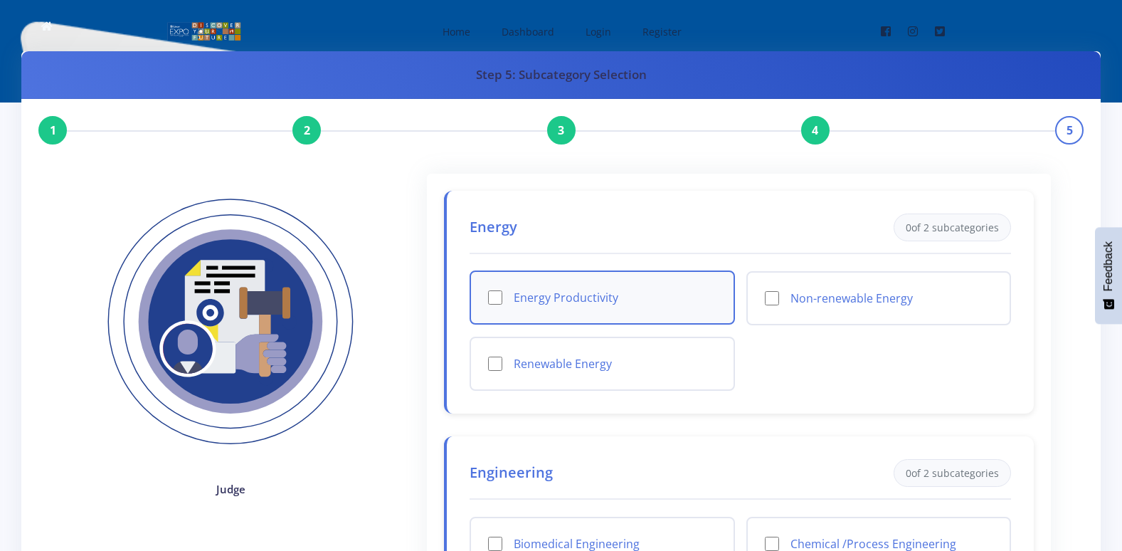
click at [493, 293] on input "Energy Productivity" at bounding box center [495, 297] width 14 height 14
checkbox input "false"
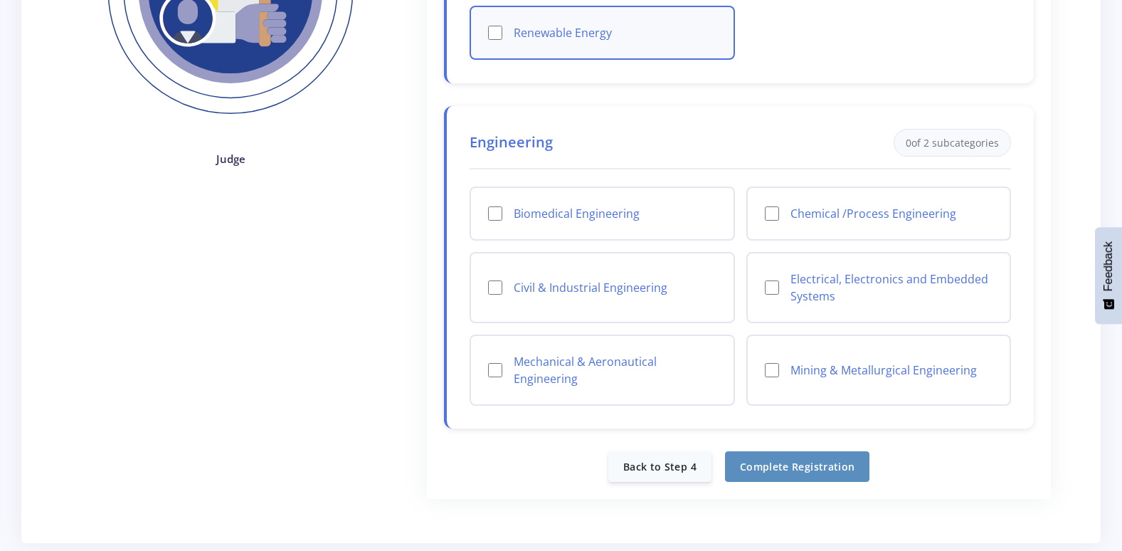
scroll to position [356, 0]
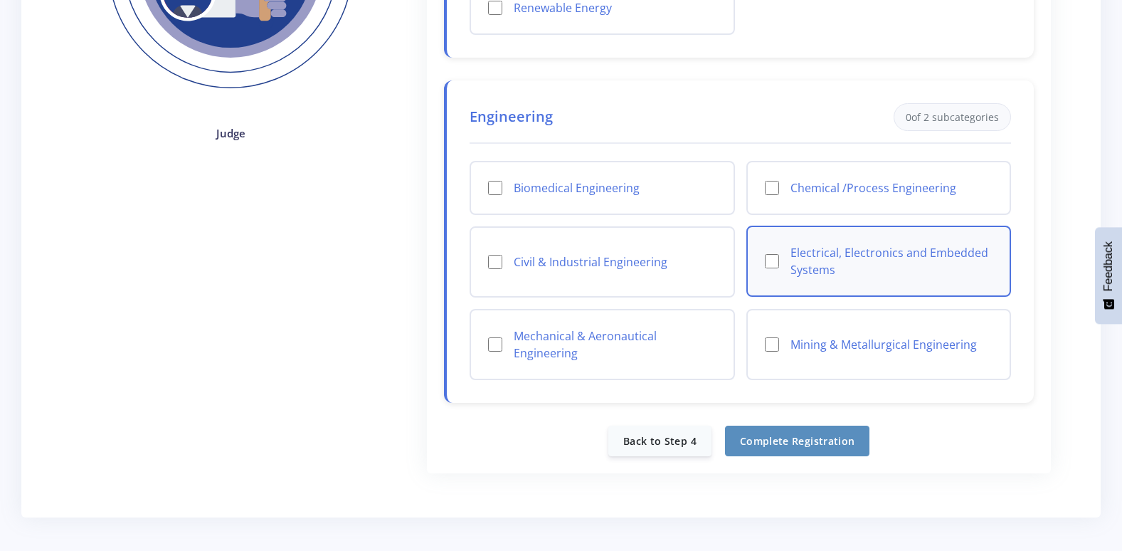
click at [772, 263] on input "Electrical, Electronics and Embedded Systems" at bounding box center [772, 261] width 14 height 14
checkbox input "true"
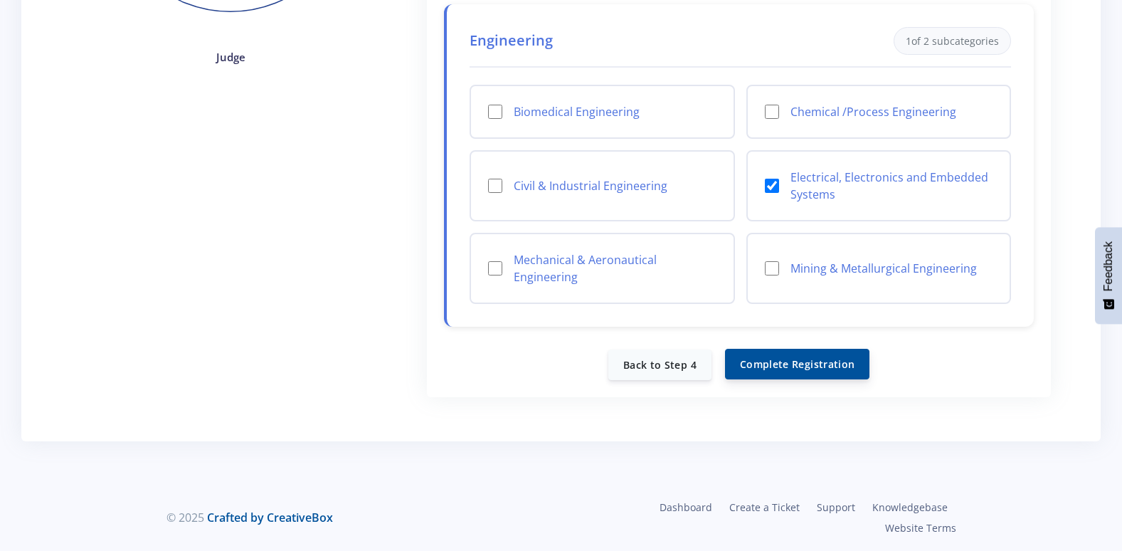
scroll to position [433, 0]
click at [798, 360] on button "Complete Registration" at bounding box center [797, 363] width 144 height 31
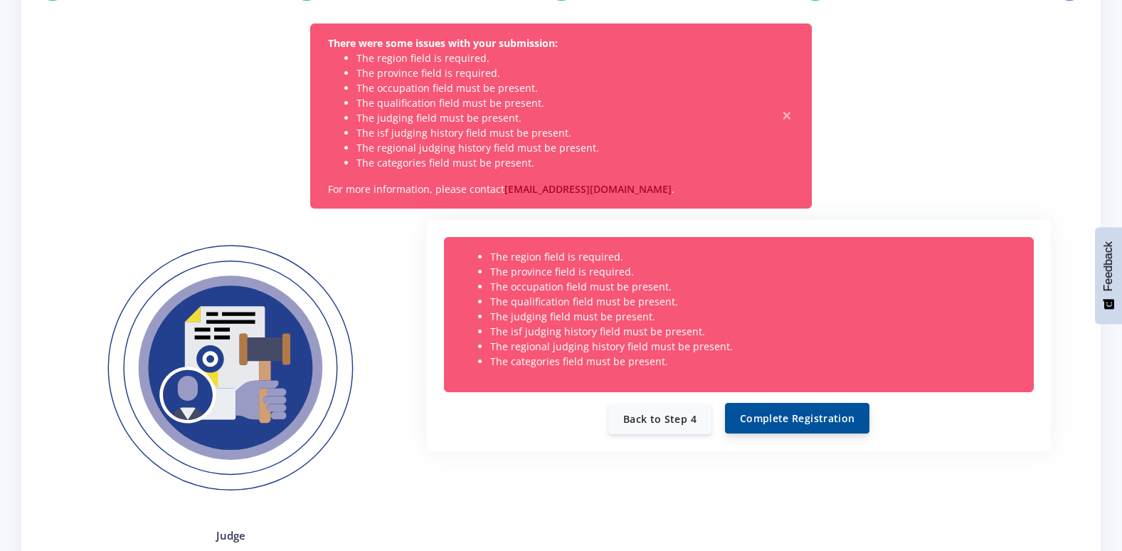
scroll to position [214, 0]
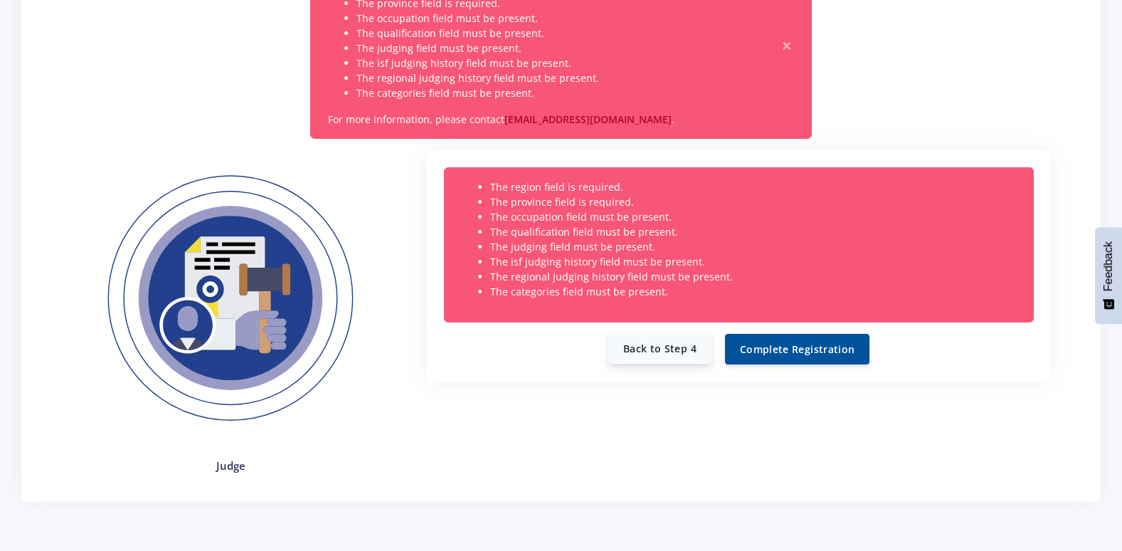
click at [686, 350] on link "Back to Step 4" at bounding box center [660, 348] width 103 height 31
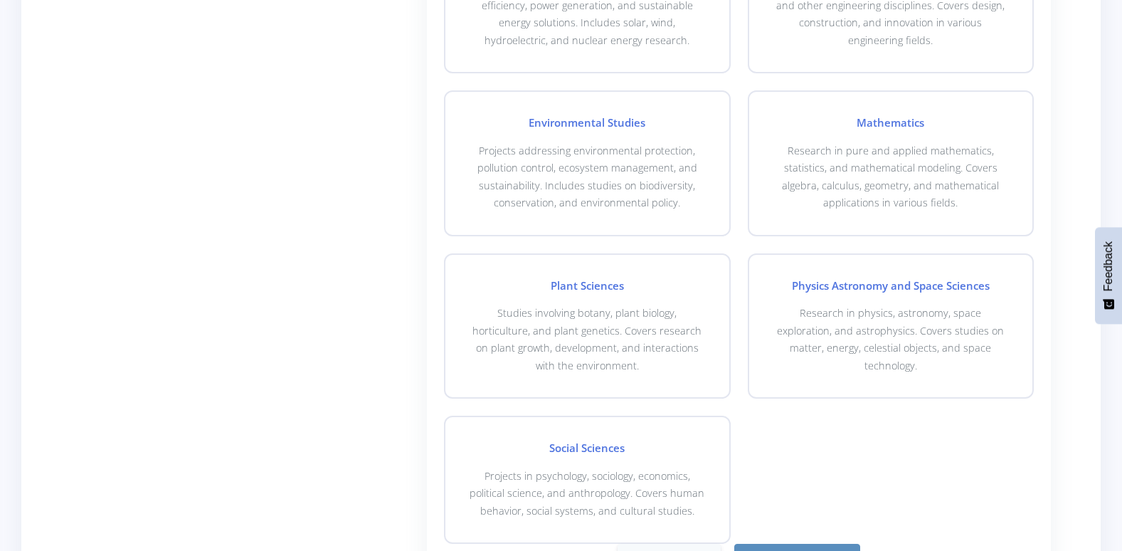
scroll to position [996, 0]
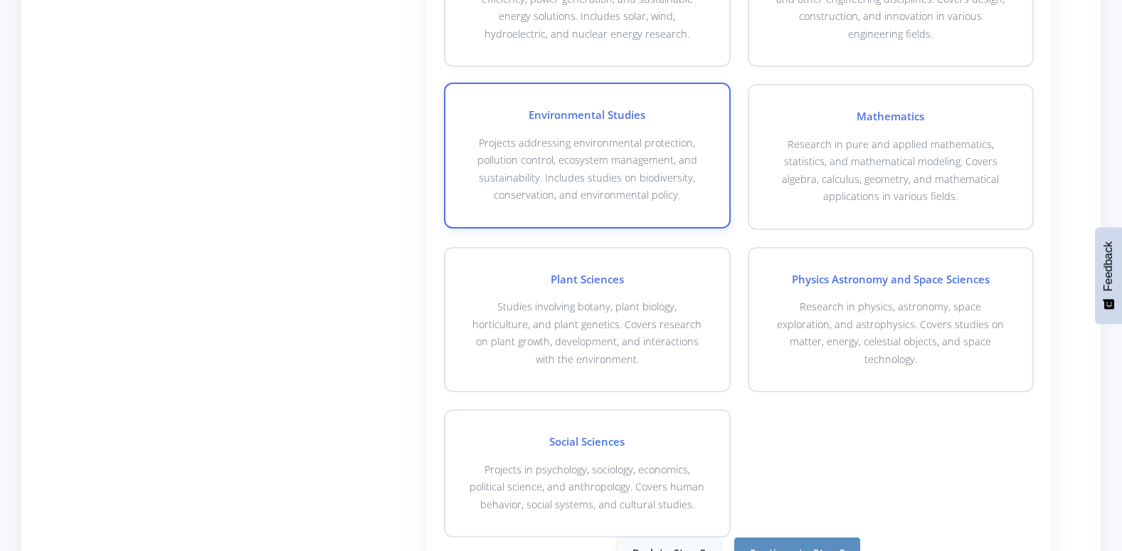
click at [609, 158] on p "Projects addressing environmental protection, pollution control, ecosystem mana…" at bounding box center [587, 170] width 238 height 70
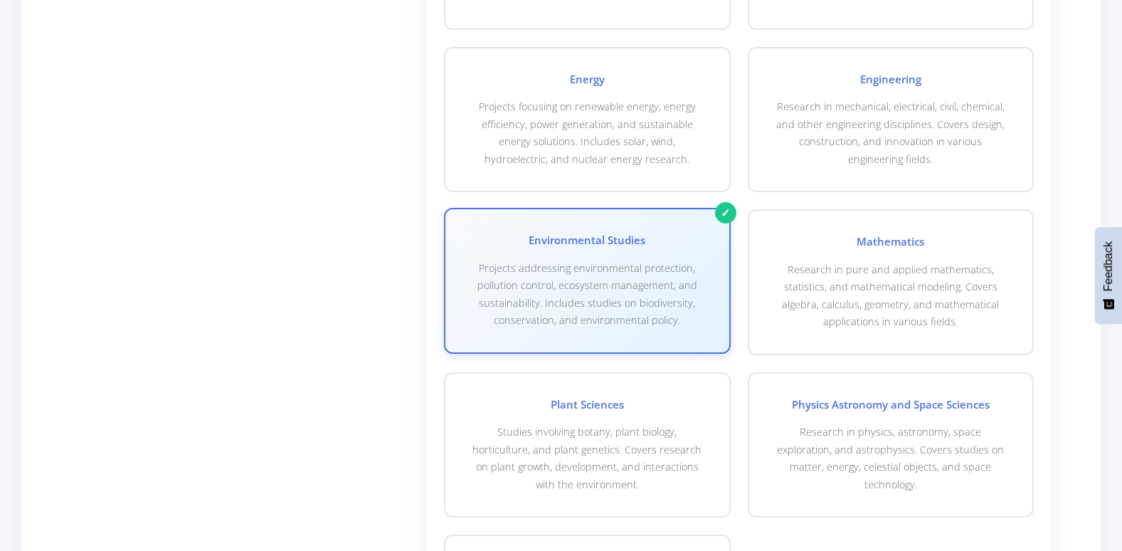
scroll to position [854, 0]
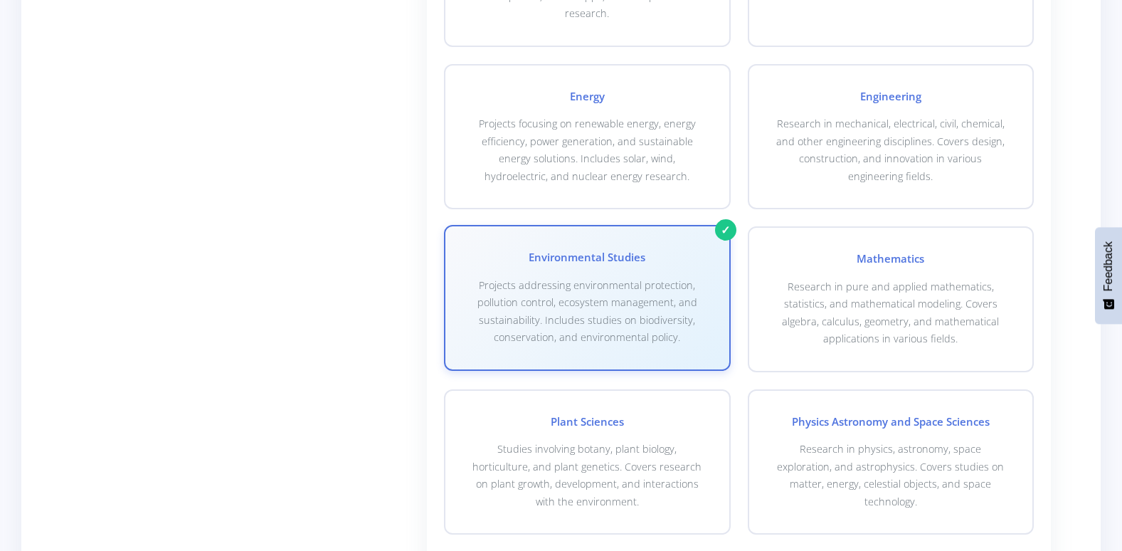
click at [643, 225] on div "Environmental Studies Projects addressing environmental protection, pollution c…" at bounding box center [587, 297] width 286 height 145
checkbox input "false"
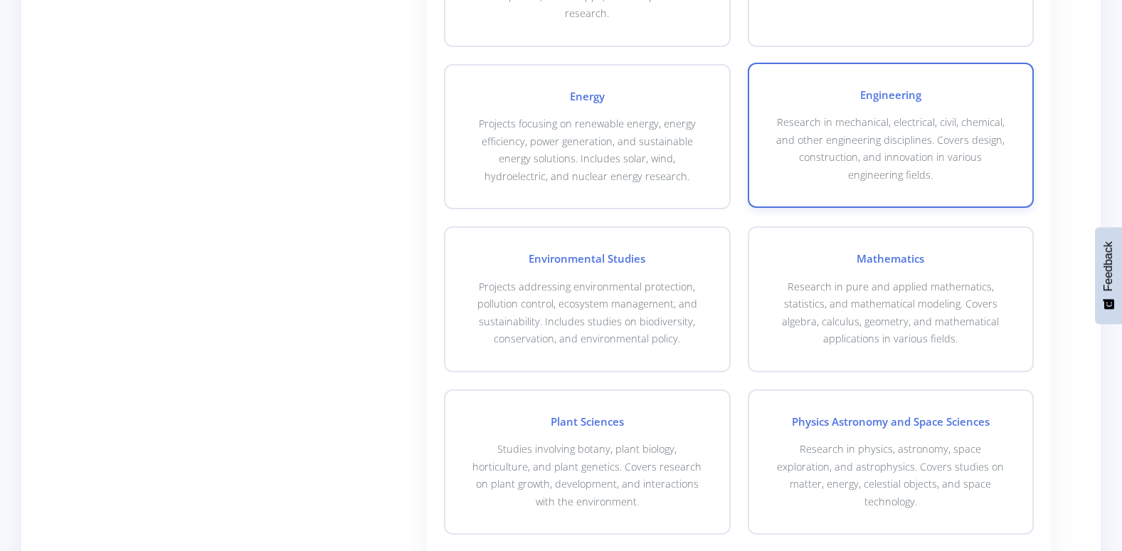
click at [888, 117] on p "Research in mechanical, electrical, civil, chemical, and other engineering disc…" at bounding box center [891, 149] width 238 height 70
drag, startPoint x: 888, startPoint y: 117, endPoint x: 829, endPoint y: 139, distance: 62.1
click at [829, 139] on p "Research in mechanical, electrical, civil, chemical, and other engineering disc…" at bounding box center [891, 149] width 238 height 70
checkbox input "true"
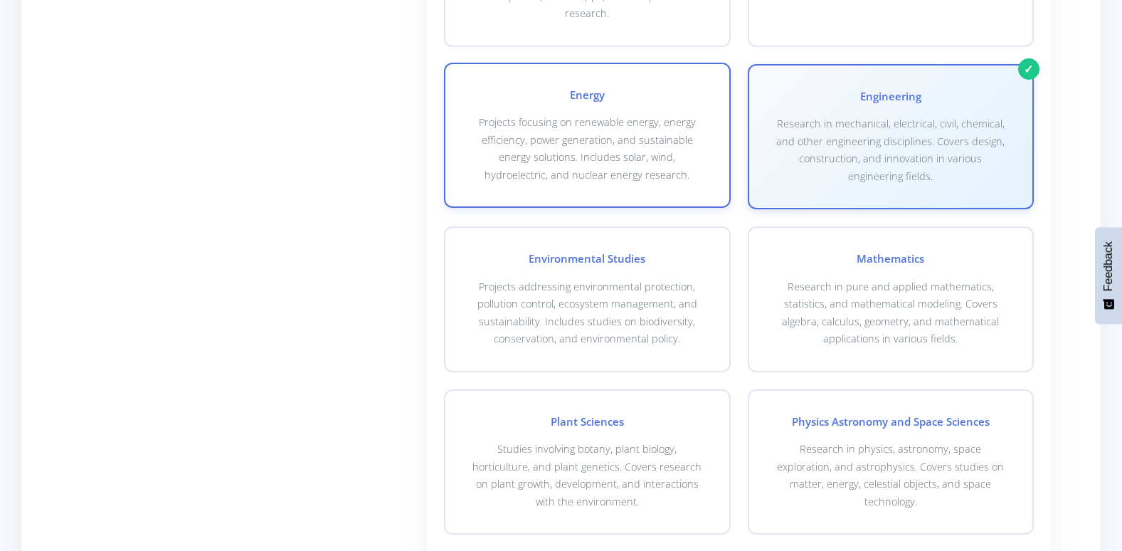
click at [670, 127] on p "Projects focusing on renewable energy, energy efficiency, power generation, and…" at bounding box center [587, 149] width 238 height 70
checkbox input "false"
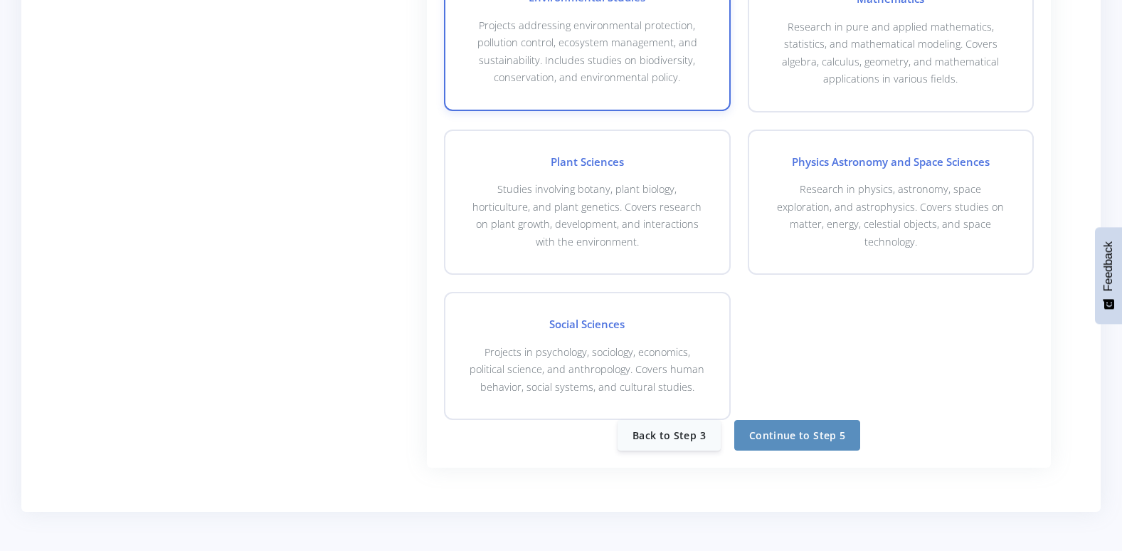
scroll to position [1139, 0]
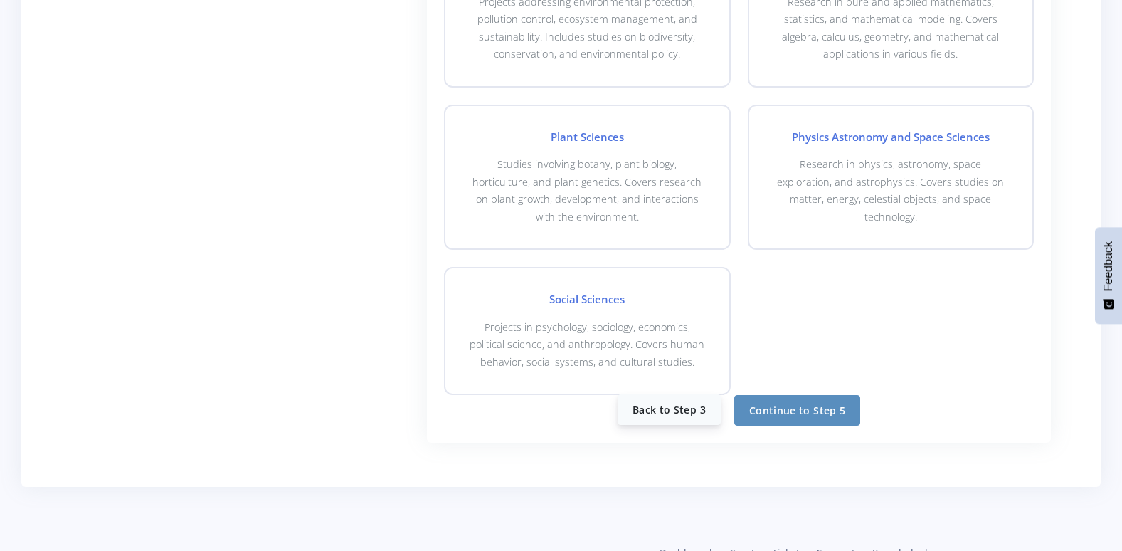
click at [695, 394] on link "Back to Step 3" at bounding box center [669, 409] width 103 height 31
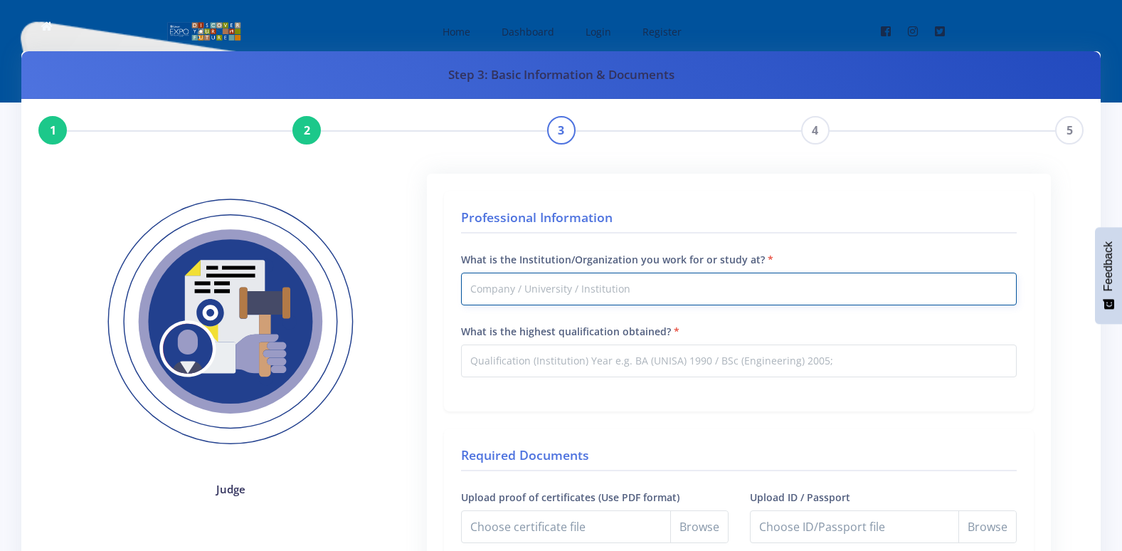
click at [605, 282] on input "What is the Institution/Organization you work for or study at?" at bounding box center [739, 289] width 556 height 33
type input "ESKOM SOC"
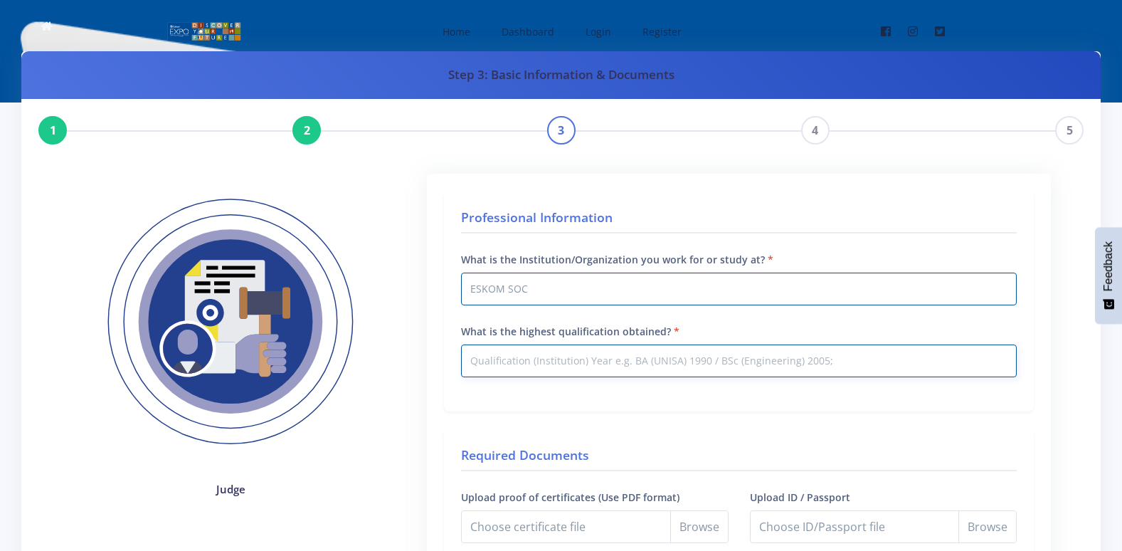
click at [538, 349] on input "What is the highest qualification obtained?" at bounding box center [739, 360] width 556 height 33
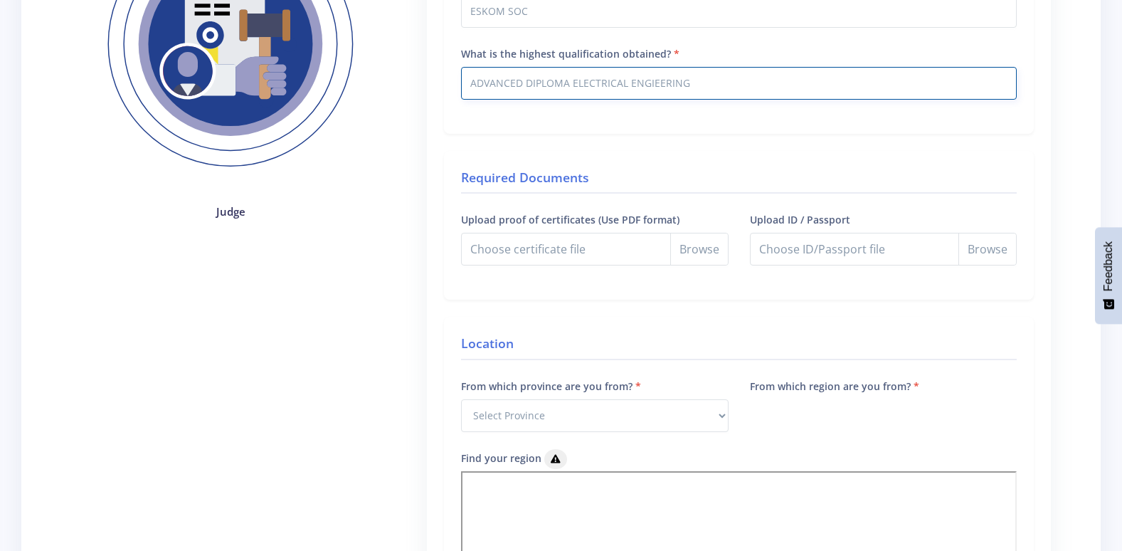
scroll to position [285, 0]
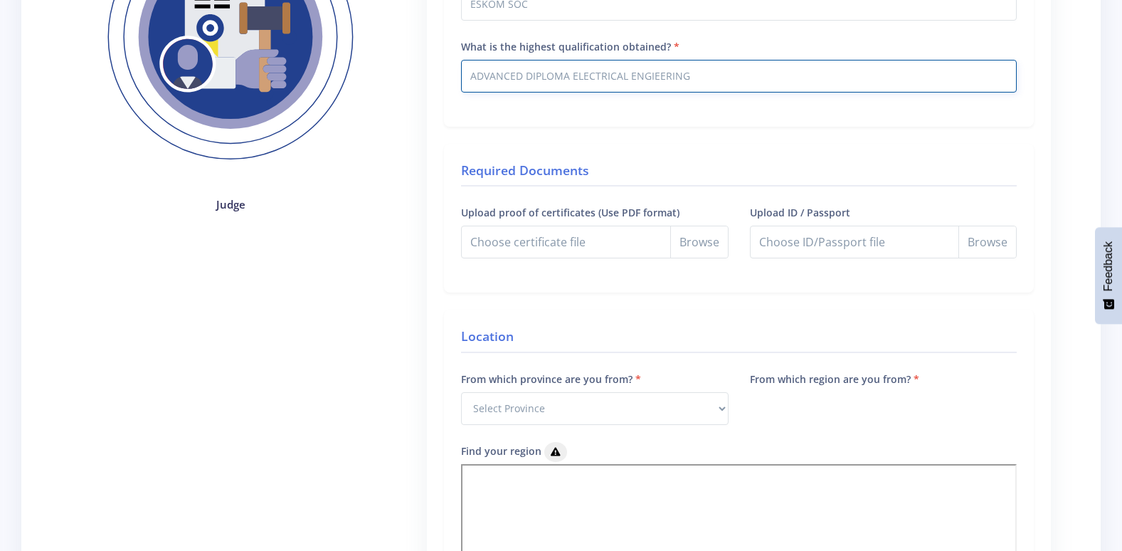
type input "ADVANCED DIPLOMA ELECTRICAL ENGIEERING"
click at [684, 238] on input "Upload proof of certificates (Use PDF format)" at bounding box center [594, 242] width 267 height 33
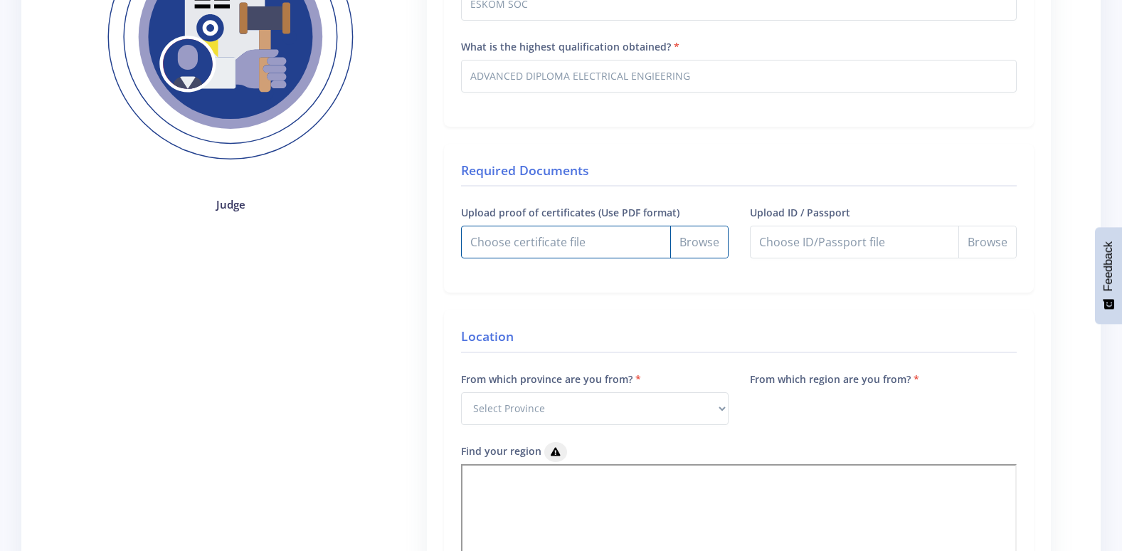
type input "C:\fakepath\VET Testamur (1).pdf"
click at [975, 242] on input "Upload ID / Passport" at bounding box center [883, 242] width 267 height 33
type input "C:\fakepath\IMG_20250814_090947 (1).jpg"
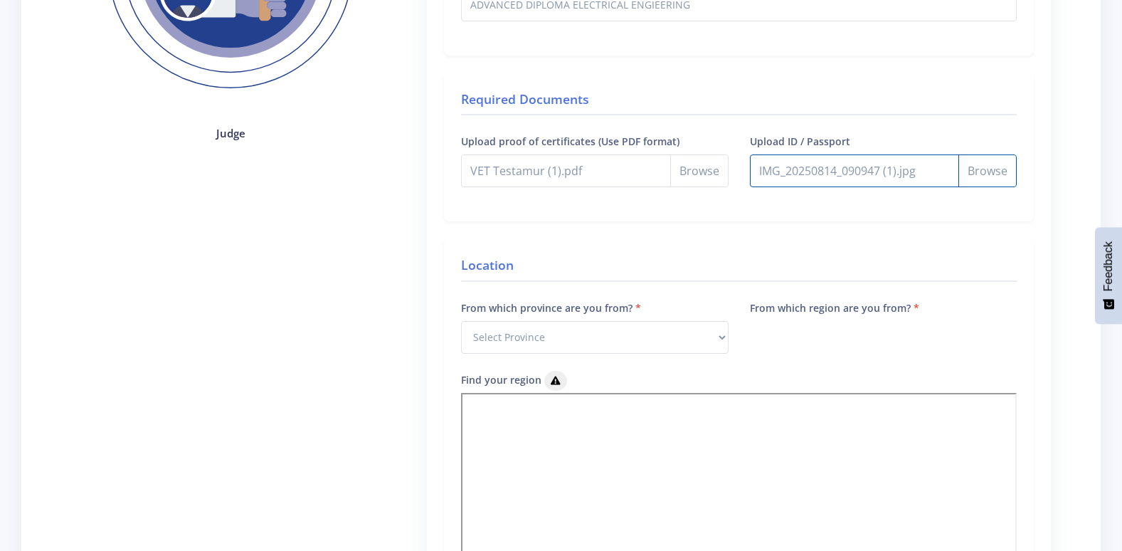
scroll to position [427, 0]
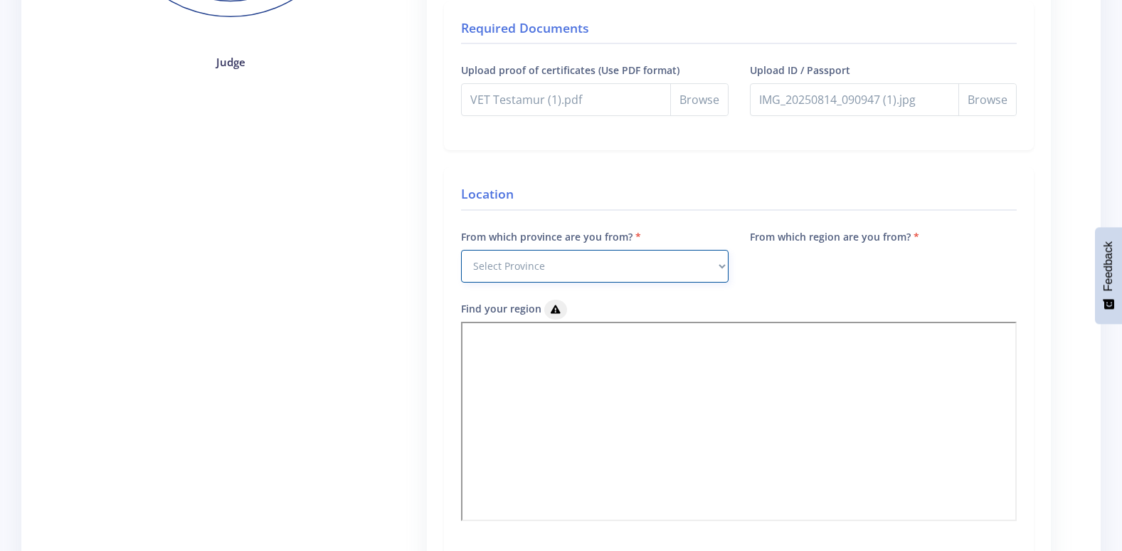
click at [722, 265] on select "Select Province [GEOGRAPHIC_DATA] [GEOGRAPHIC_DATA] [GEOGRAPHIC_DATA] [GEOGRAPH…" at bounding box center [594, 266] width 267 height 33
select select "9"
click at [461, 250] on select "Select Province [GEOGRAPHIC_DATA] [GEOGRAPHIC_DATA] [GEOGRAPHIC_DATA] [GEOGRAPH…" at bounding box center [594, 266] width 267 height 33
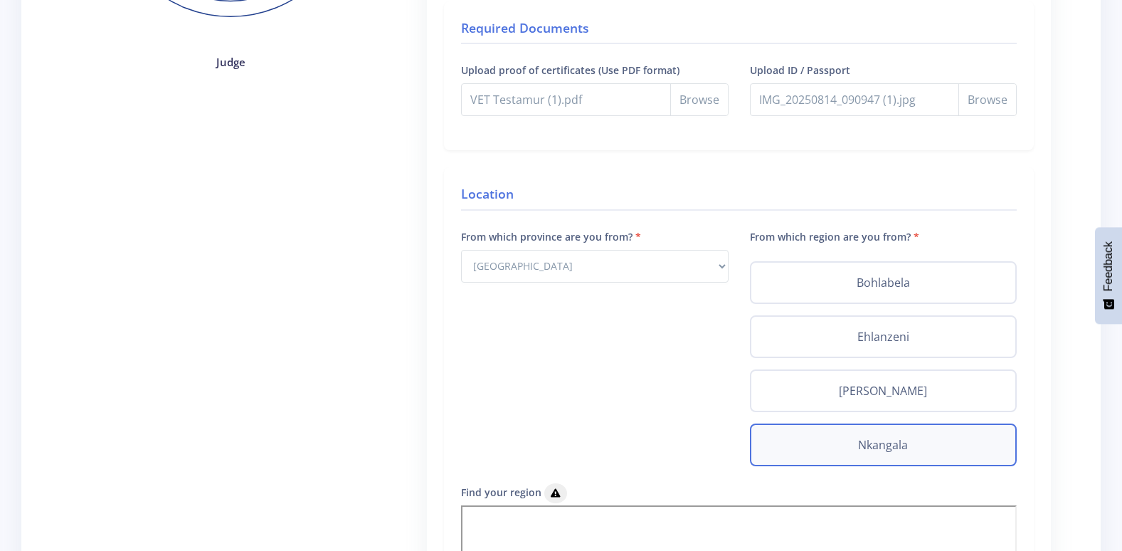
click at [893, 446] on label "Nkangala" at bounding box center [883, 444] width 241 height 17
click at [772, 446] on input "Nkangala" at bounding box center [767, 440] width 9 height 9
radio input "true"
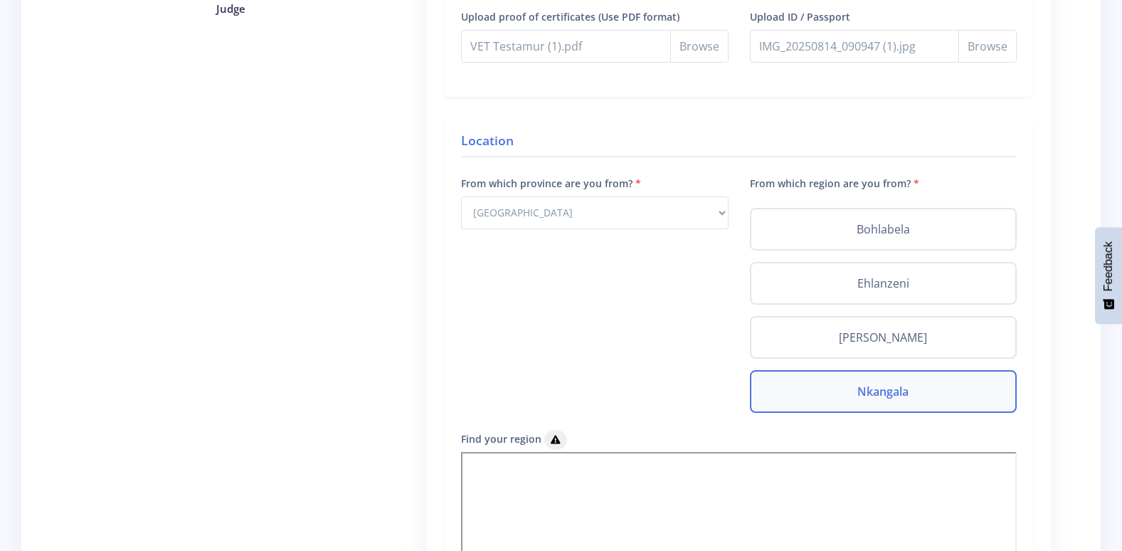
scroll to position [641, 0]
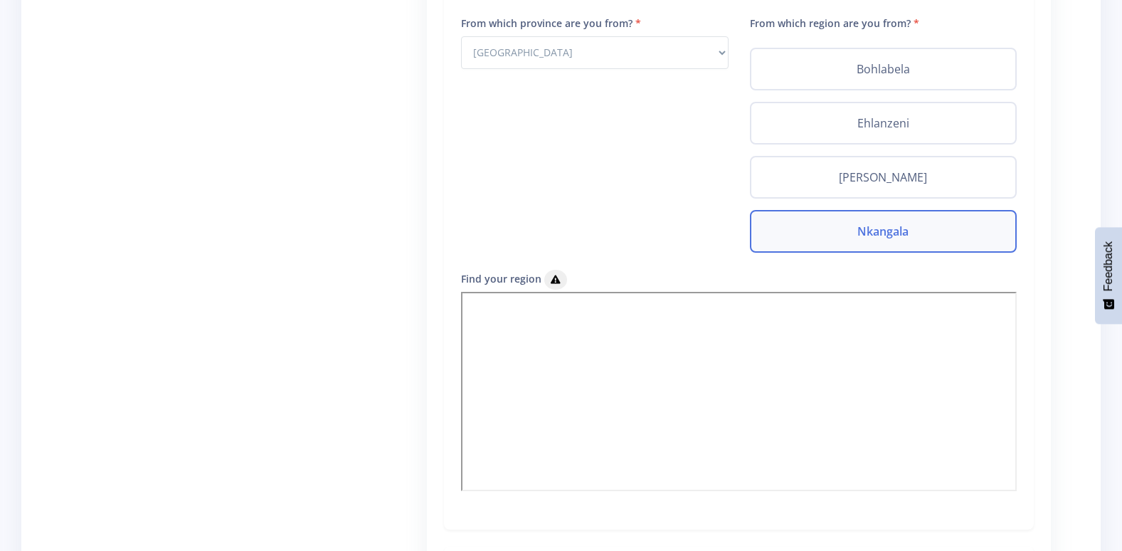
click at [862, 224] on label "Nkangala" at bounding box center [883, 231] width 241 height 17
click at [772, 224] on input "Nkangala" at bounding box center [767, 227] width 9 height 9
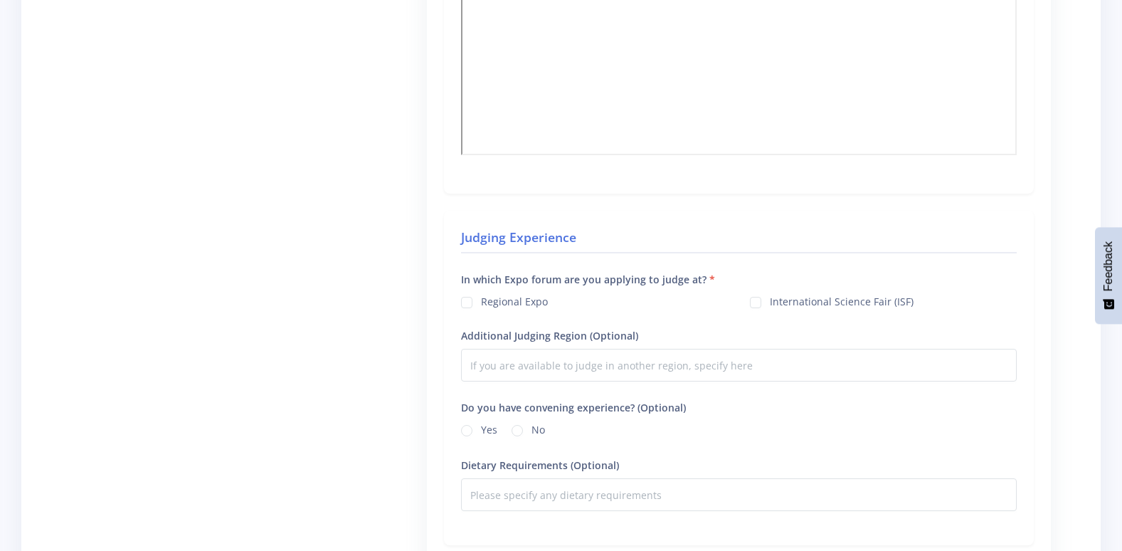
scroll to position [1068, 0]
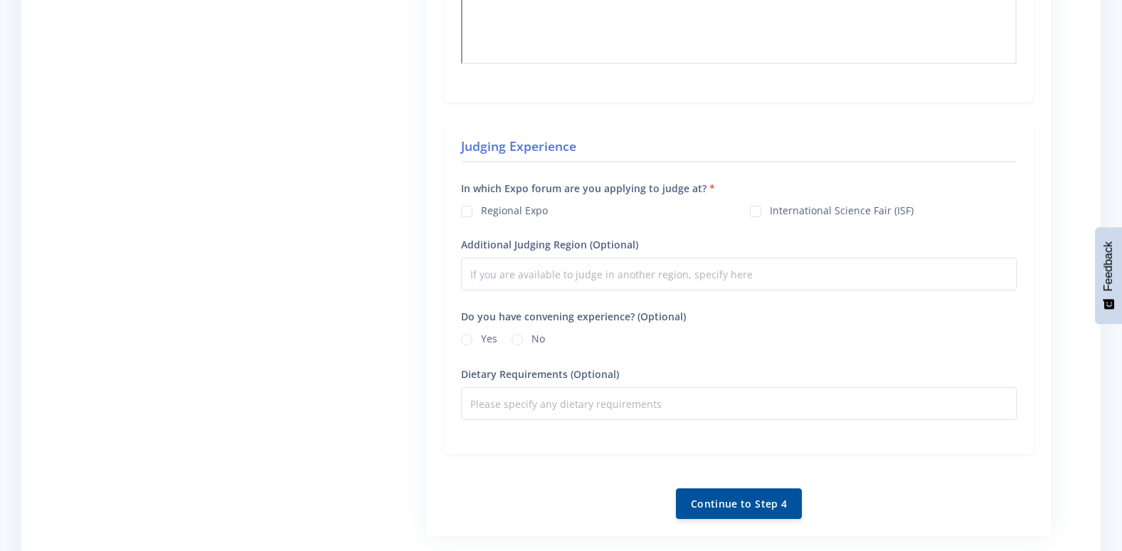
click at [481, 211] on label "Regional Expo" at bounding box center [514, 208] width 67 height 11
click at [481, 211] on input "Regional Expo" at bounding box center [485, 205] width 9 height 9
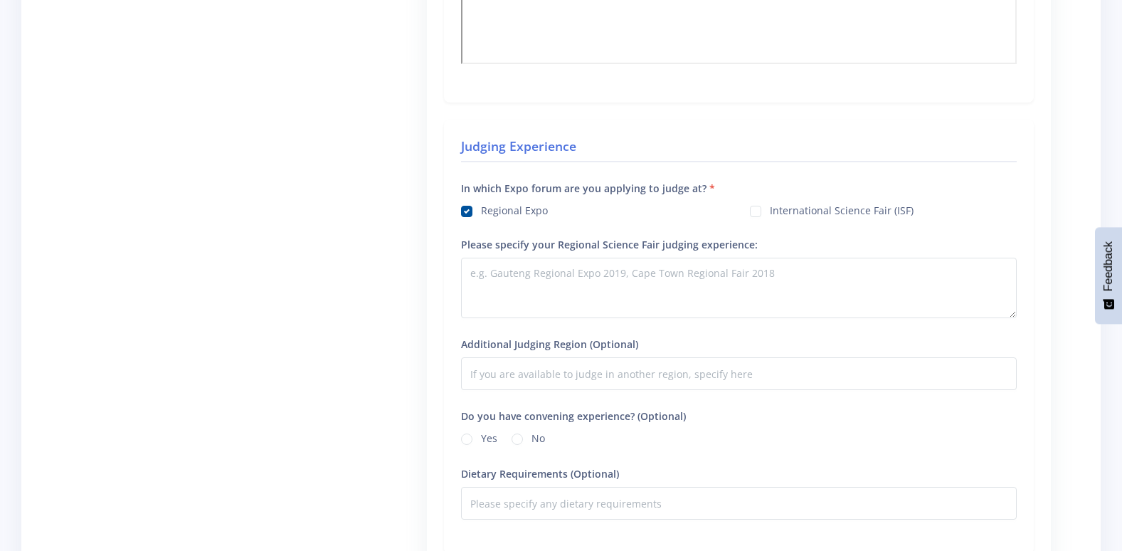
click at [481, 201] on input "Regional Expo" at bounding box center [485, 205] width 9 height 9
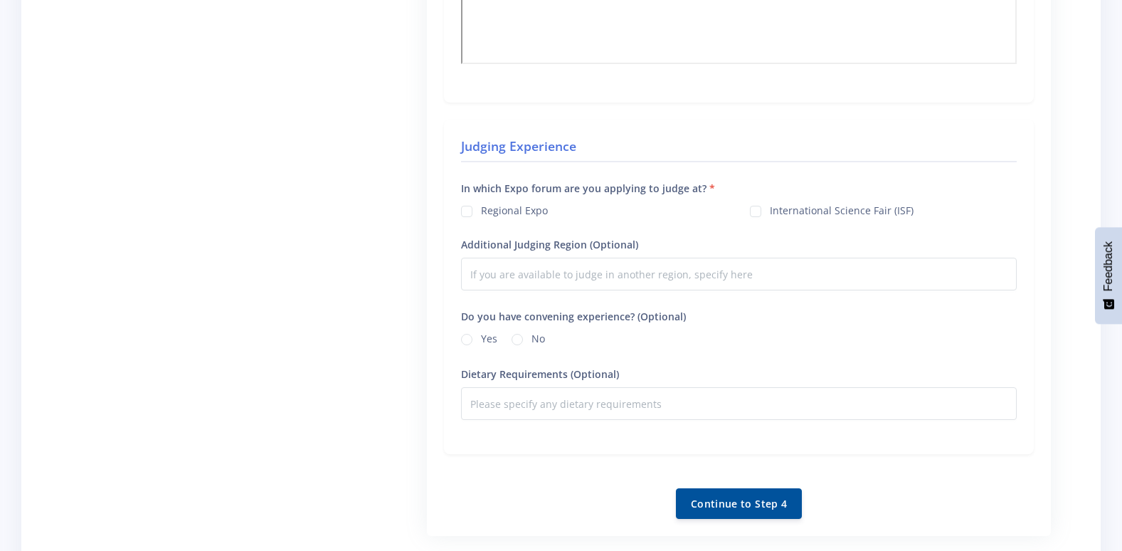
click at [481, 201] on input "Regional Expo" at bounding box center [485, 205] width 9 height 9
checkbox input "true"
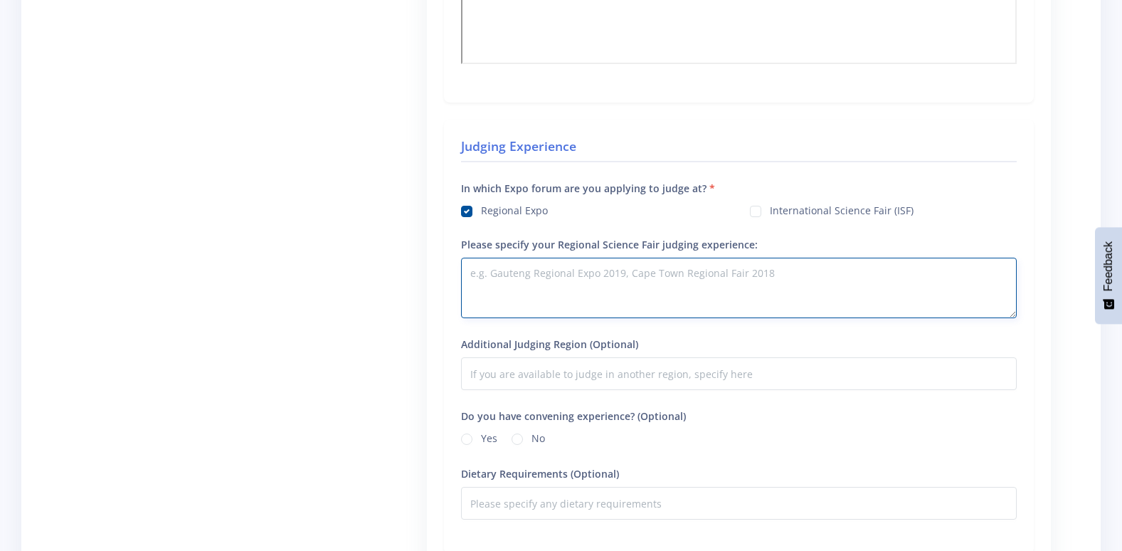
drag, startPoint x: 493, startPoint y: 269, endPoint x: 479, endPoint y: 269, distance: 14.2
click at [490, 269] on textarea "Please specify your Regional Science Fair judging experience:" at bounding box center [739, 288] width 556 height 60
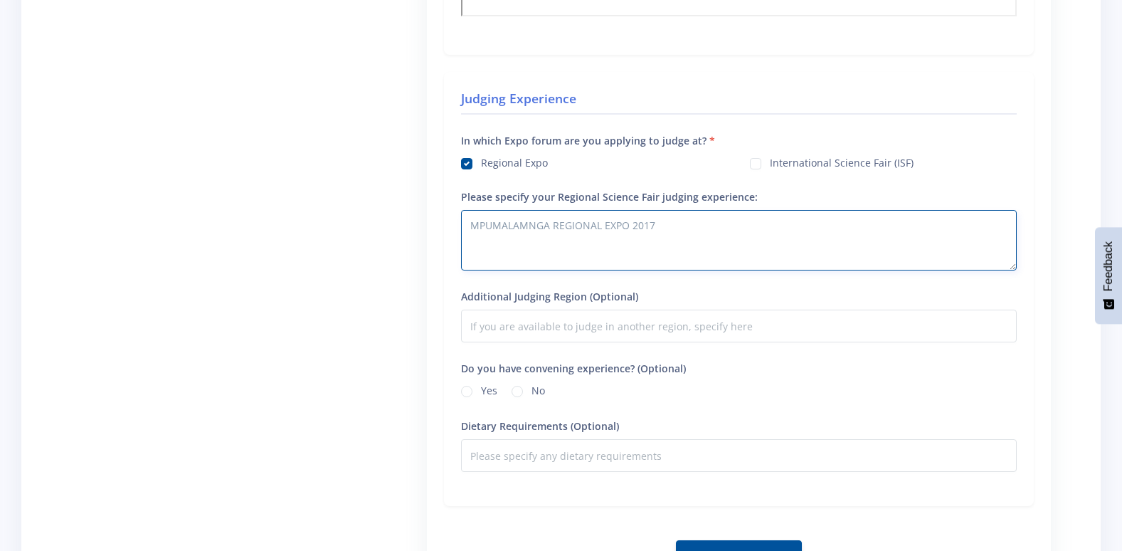
scroll to position [1139, 0]
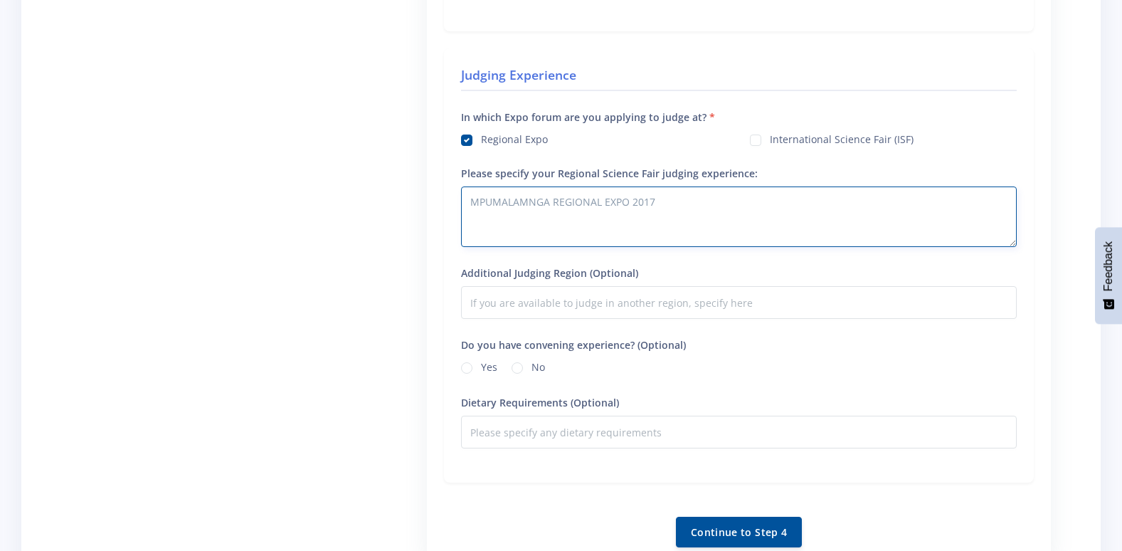
type textarea "MPUMALAMNGA REGIONAL EXPO 2017"
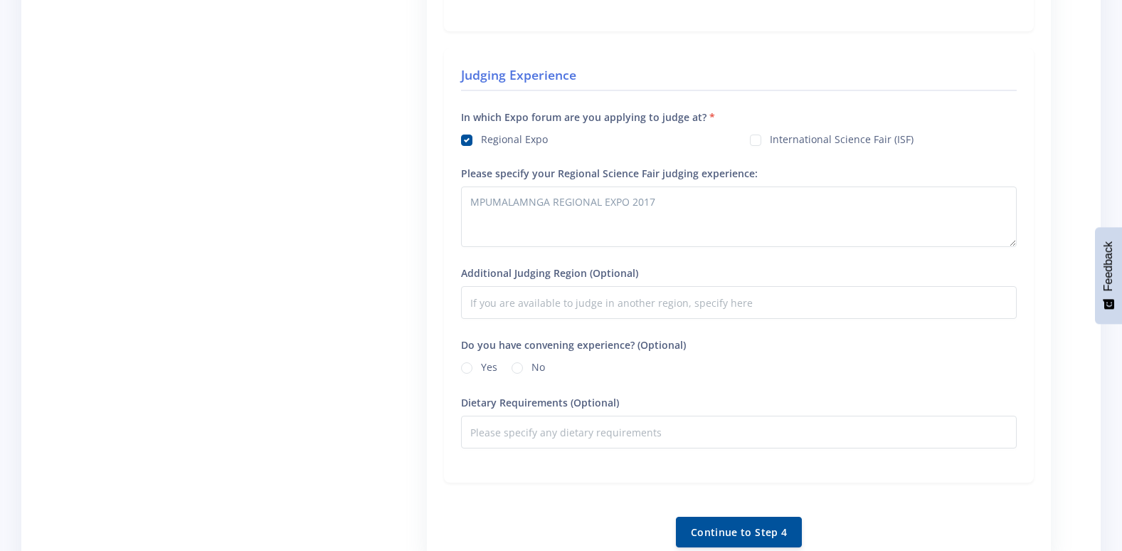
click at [481, 364] on label "Yes" at bounding box center [489, 364] width 16 height 11
click at [481, 364] on input "Yes" at bounding box center [485, 363] width 9 height 9
radio input "true"
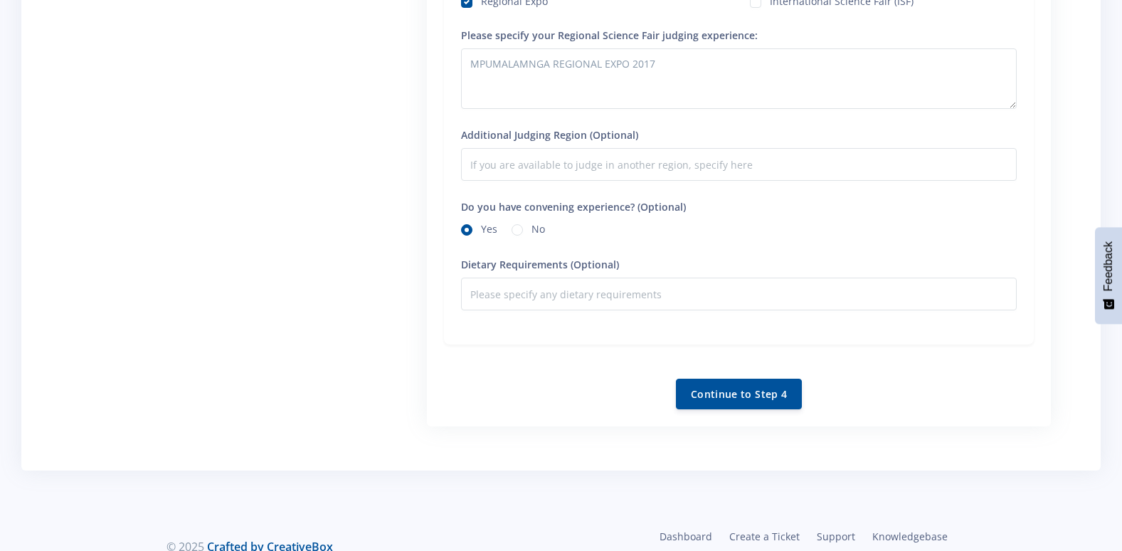
scroll to position [1281, 0]
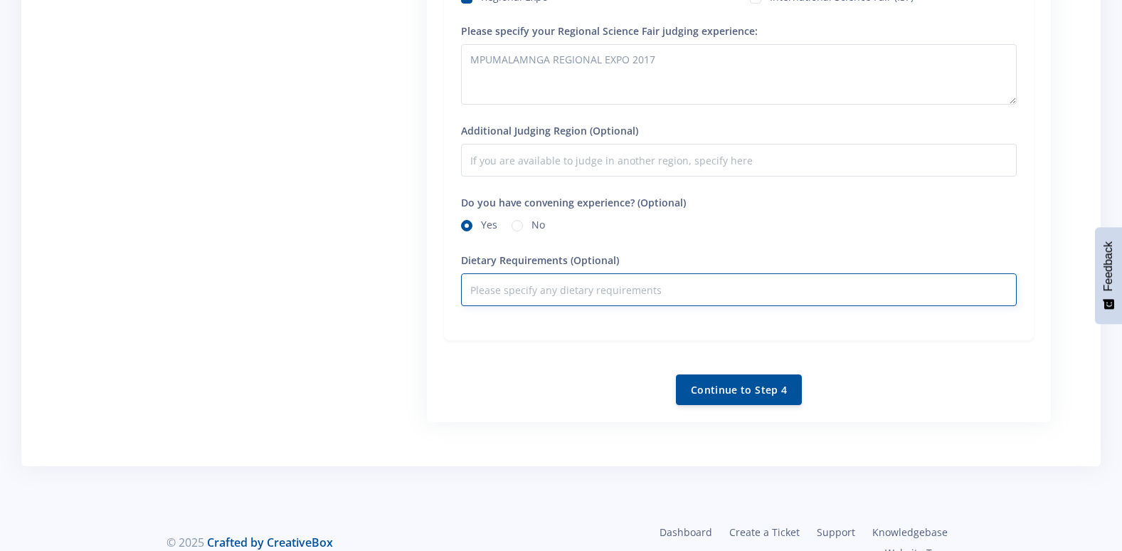
click at [520, 290] on input "Dietary Requirements (Optional)" at bounding box center [739, 289] width 556 height 33
type input "NONE"
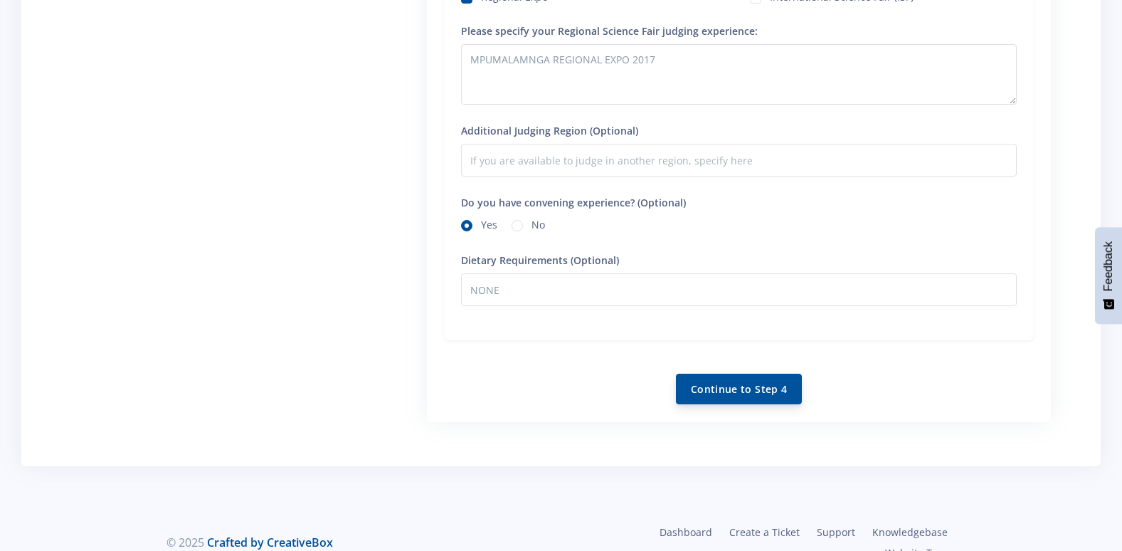
click at [700, 385] on button "Continue to Step 4" at bounding box center [739, 389] width 126 height 31
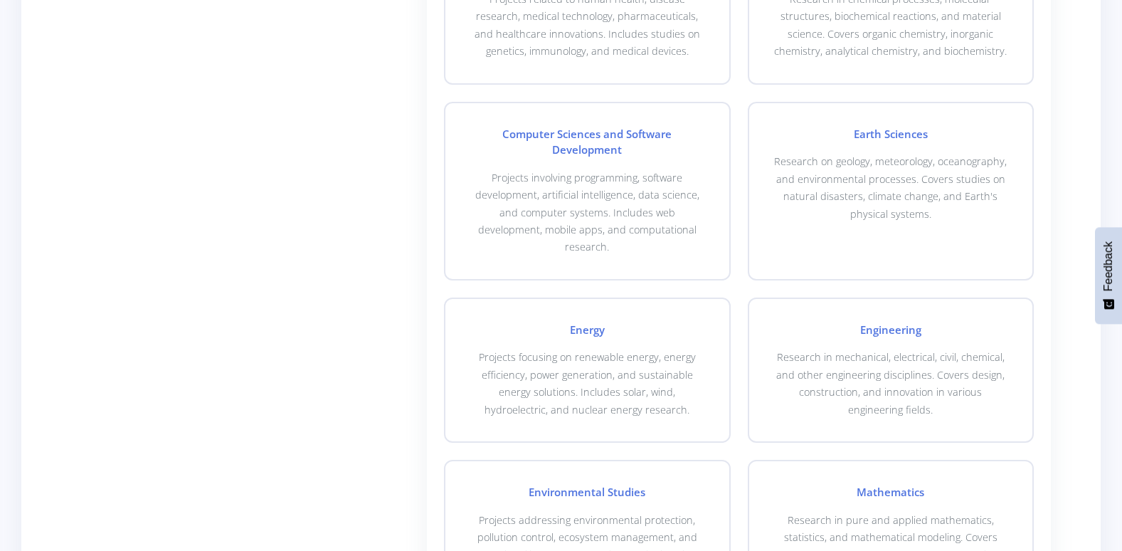
scroll to position [712, 0]
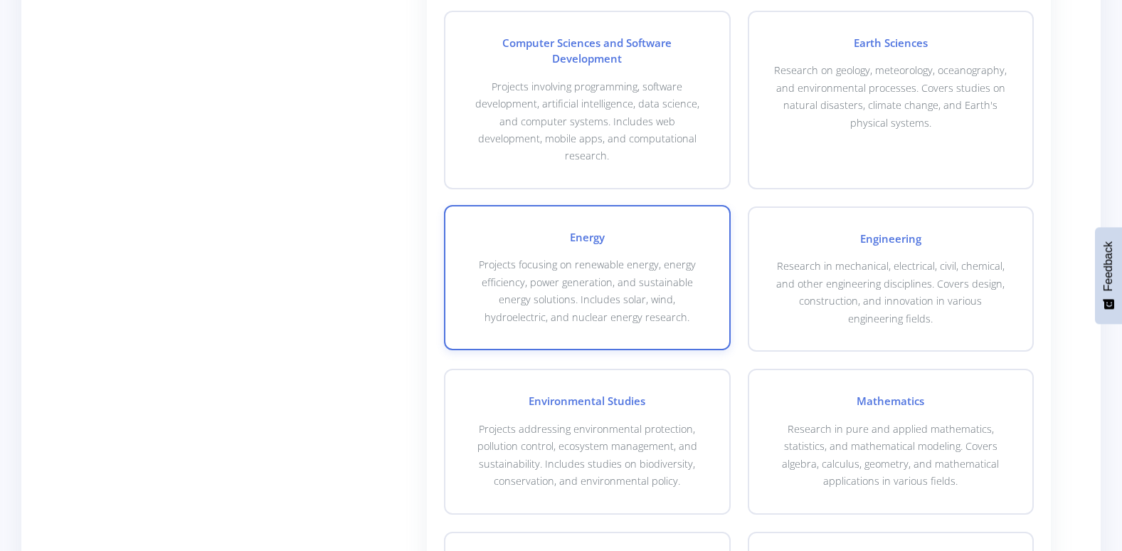
click at [715, 205] on div "Energy Projects focusing on renewable energy, energy efficiency, power generati…" at bounding box center [587, 277] width 286 height 145
checkbox input "true"
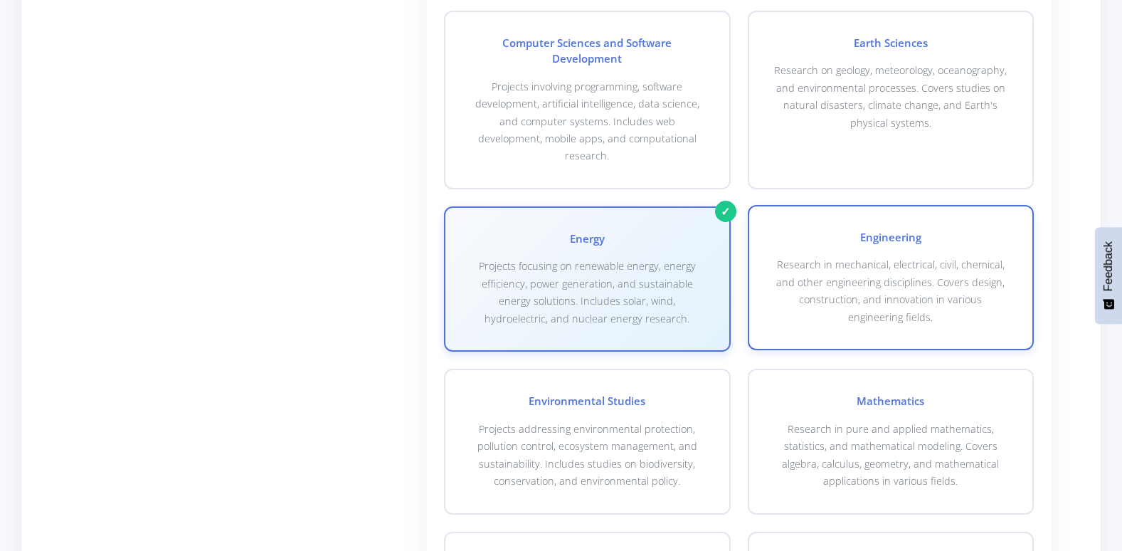
click at [1029, 205] on div "Engineering Research in mechanical, electrical, civil, chemical, and other engi…" at bounding box center [891, 277] width 286 height 145
checkbox input "true"
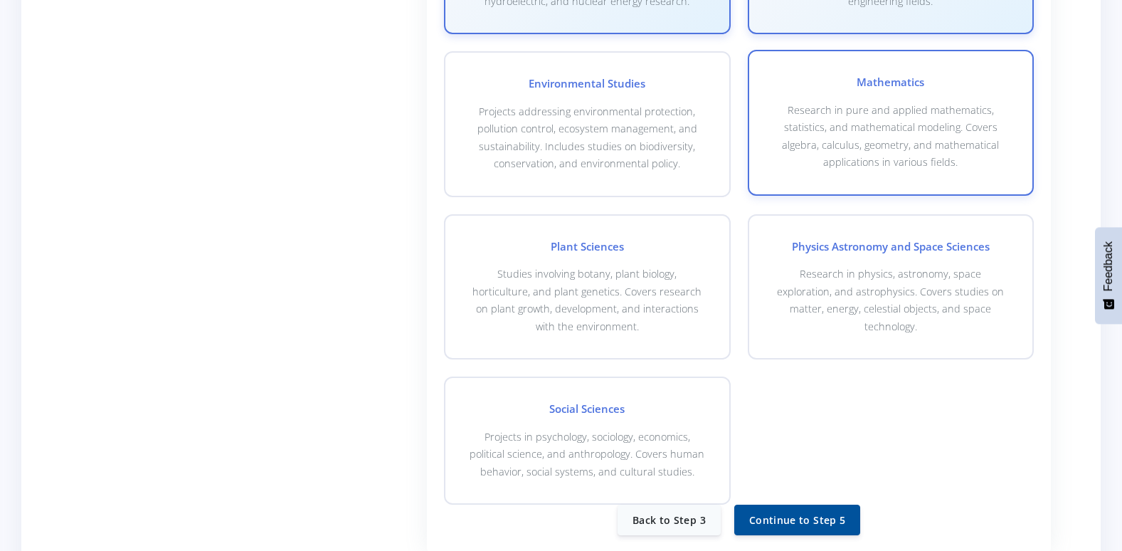
scroll to position [1068, 0]
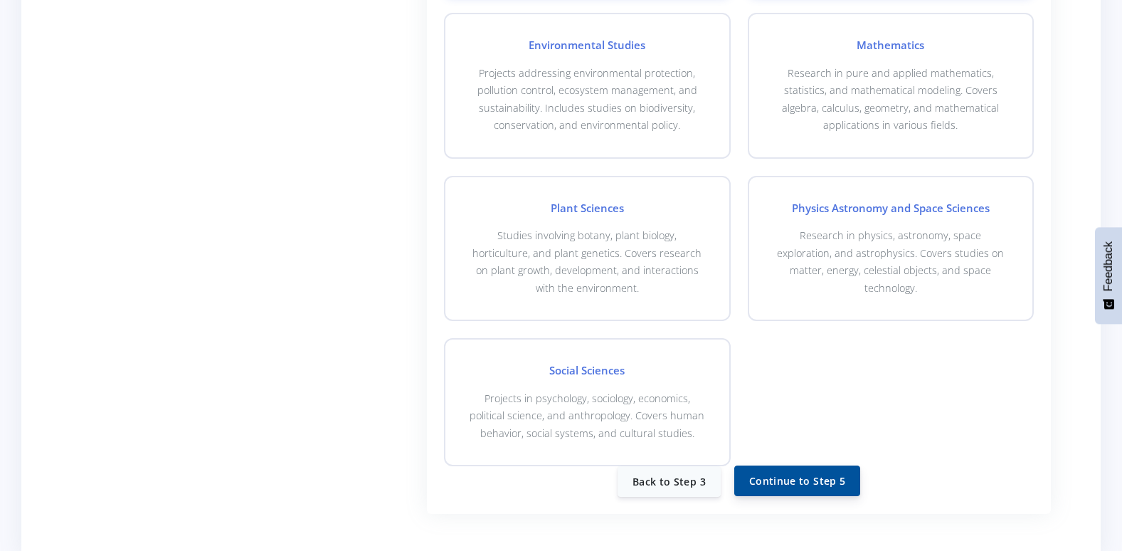
click at [813, 465] on button "Continue to Step 5" at bounding box center [797, 480] width 126 height 31
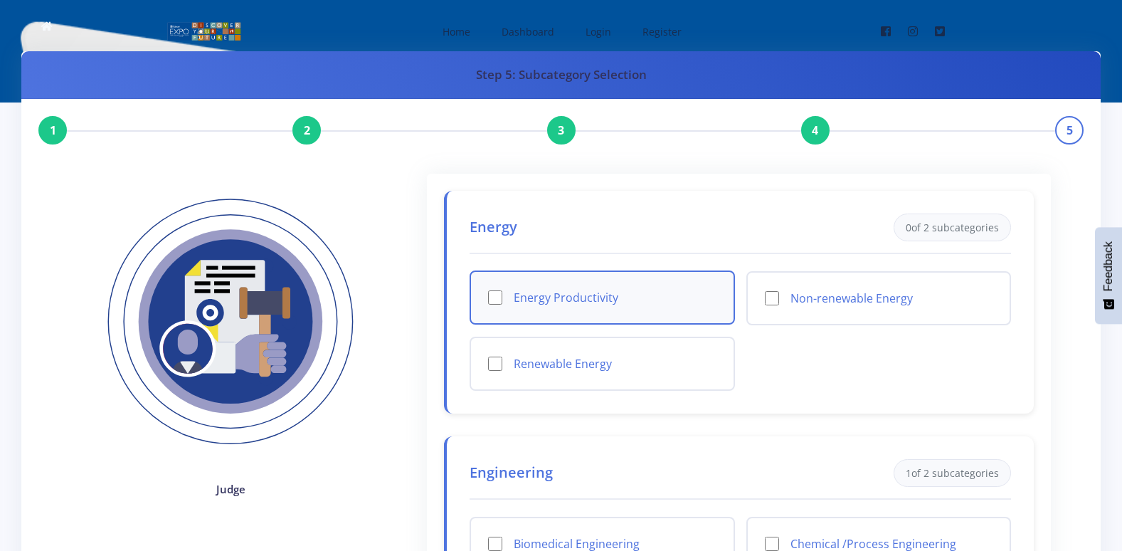
click at [487, 291] on div "Energy Productivity" at bounding box center [602, 297] width 265 height 54
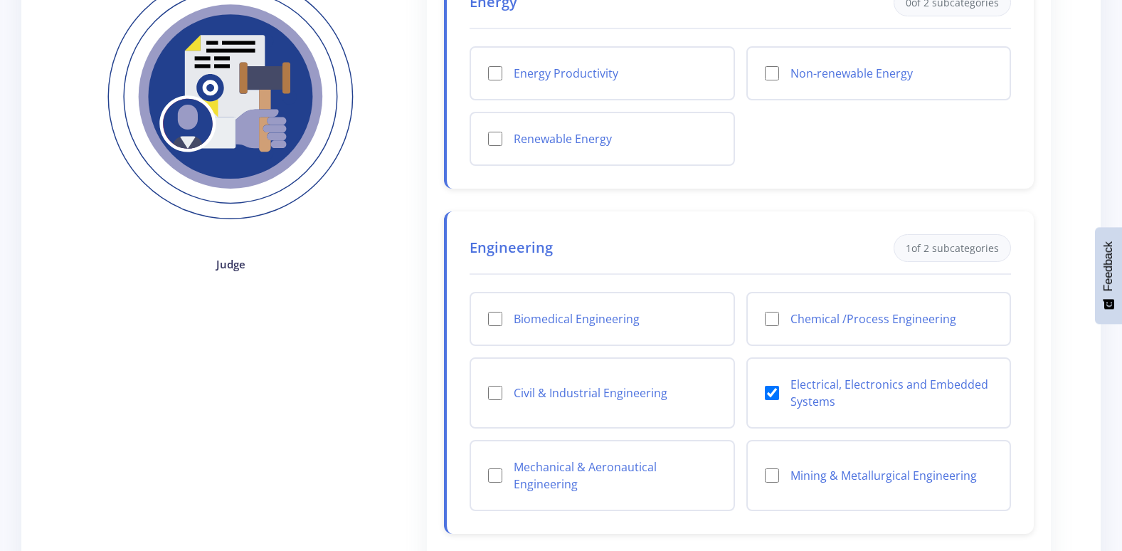
scroll to position [142, 0]
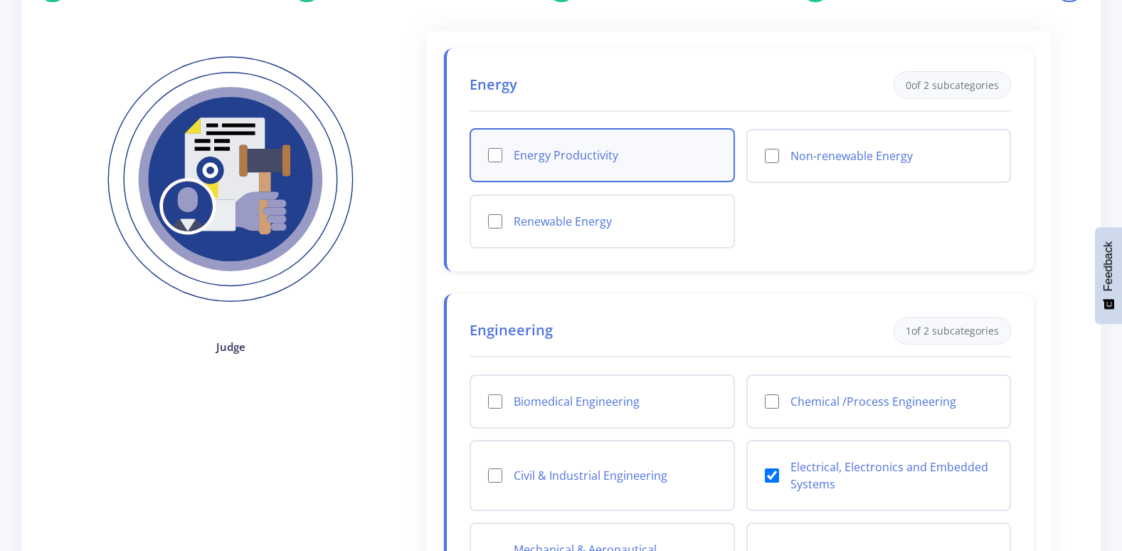
click at [500, 157] on input "Energy Productivity" at bounding box center [495, 155] width 14 height 14
click at [494, 160] on input "Energy Productivity" at bounding box center [495, 155] width 14 height 14
click at [493, 151] on input "Energy Productivity" at bounding box center [495, 155] width 14 height 14
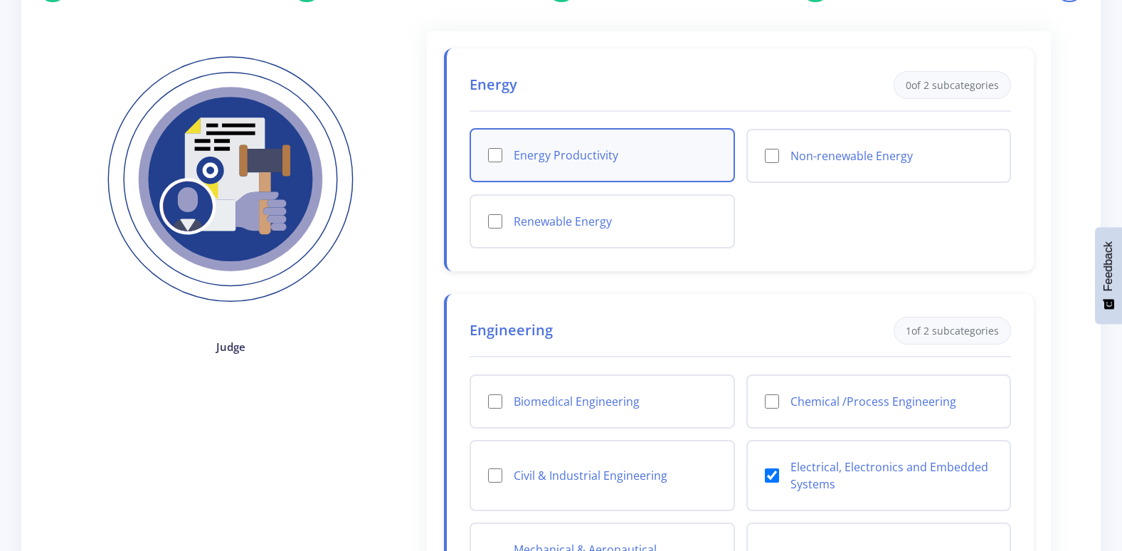
checkbox input "true"
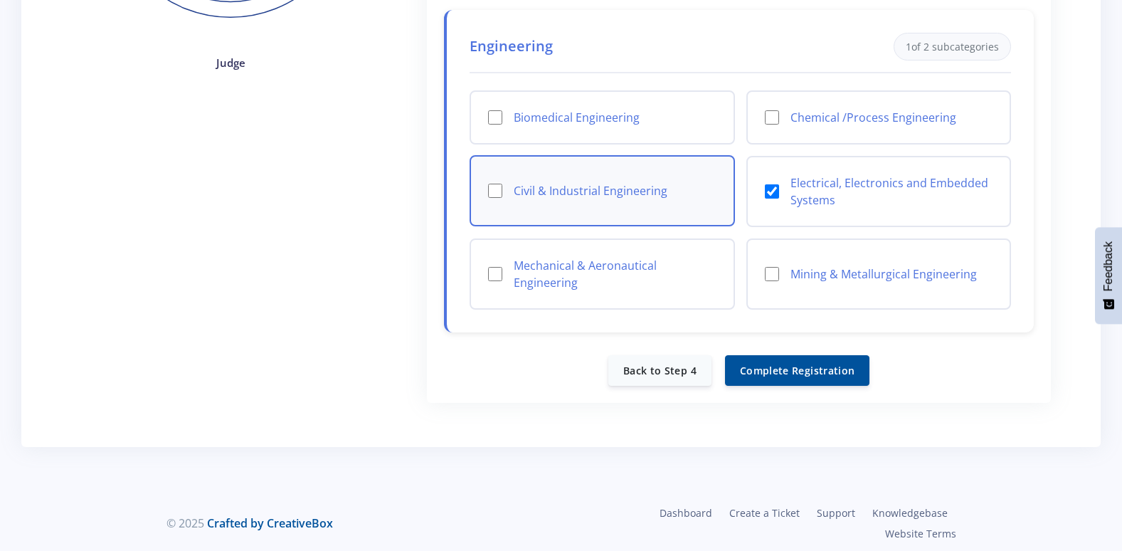
scroll to position [427, 0]
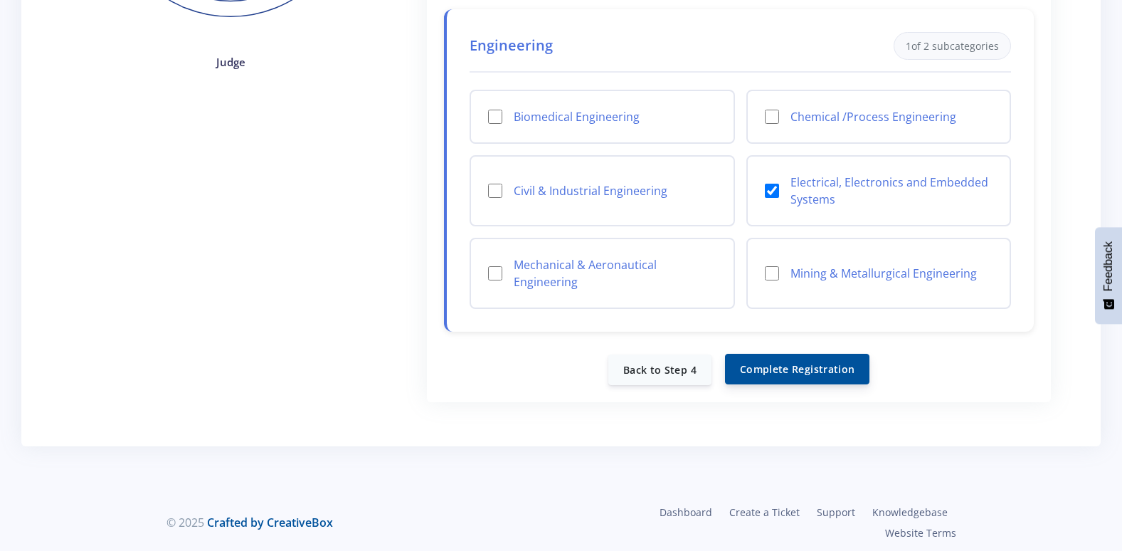
click at [813, 367] on button "Complete Registration" at bounding box center [797, 369] width 144 height 31
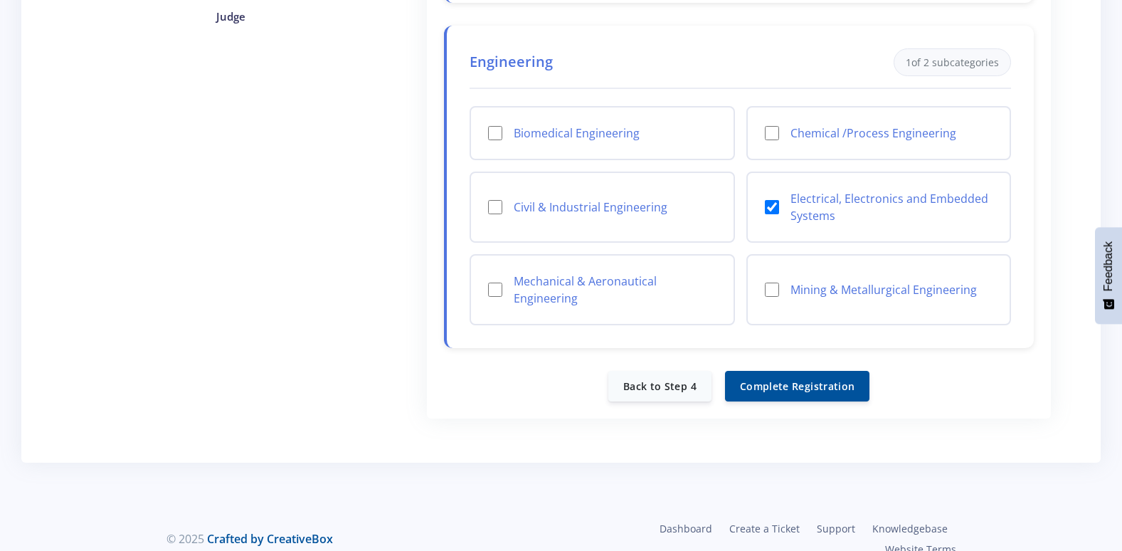
scroll to position [580, 0]
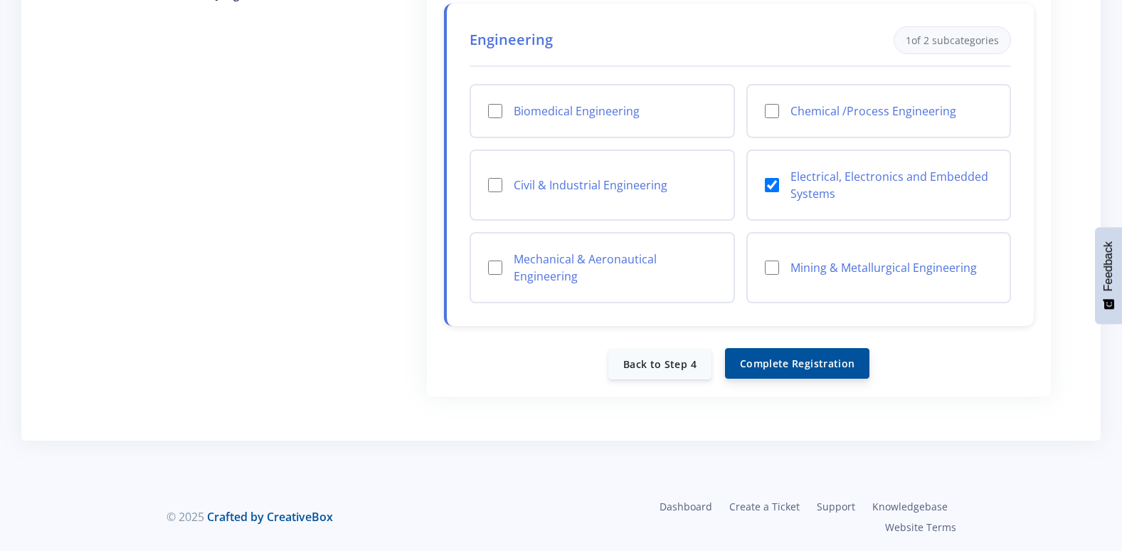
click at [810, 359] on button "Complete Registration" at bounding box center [797, 363] width 144 height 31
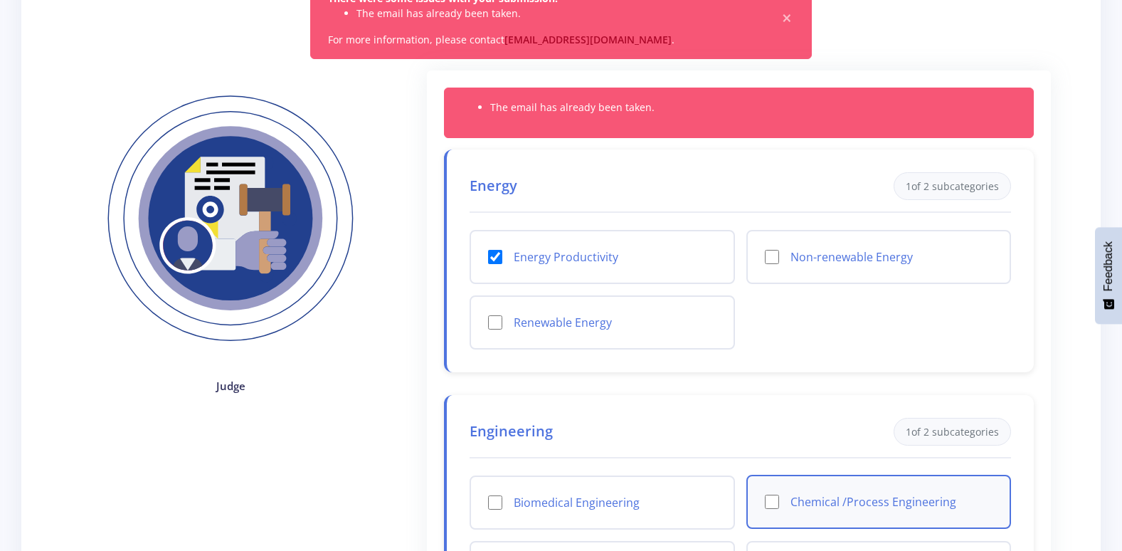
scroll to position [82, 0]
